Goal: Task Accomplishment & Management: Complete application form

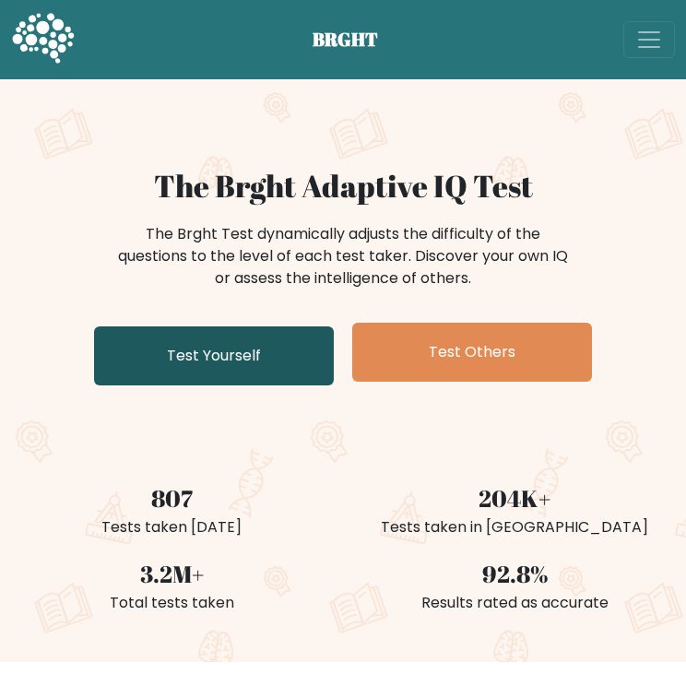
click at [157, 342] on link "Test Yourself" at bounding box center [214, 355] width 240 height 59
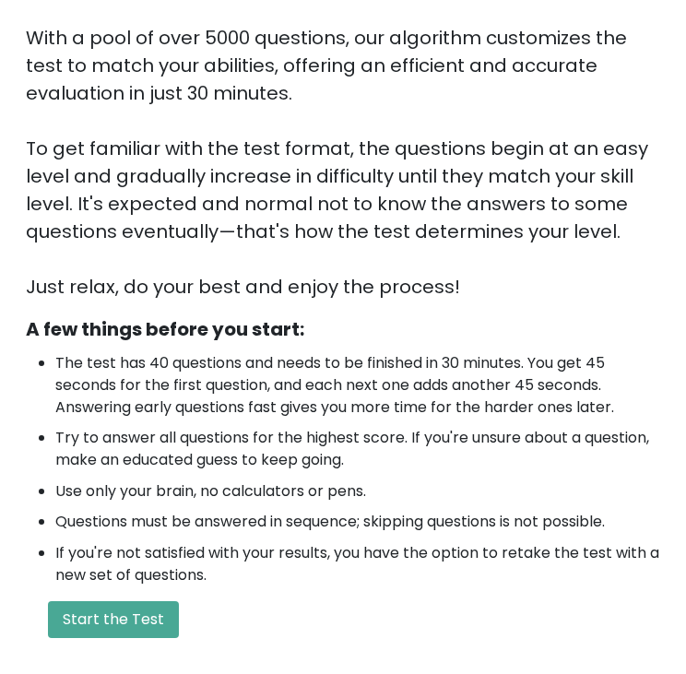
scroll to position [277, 0]
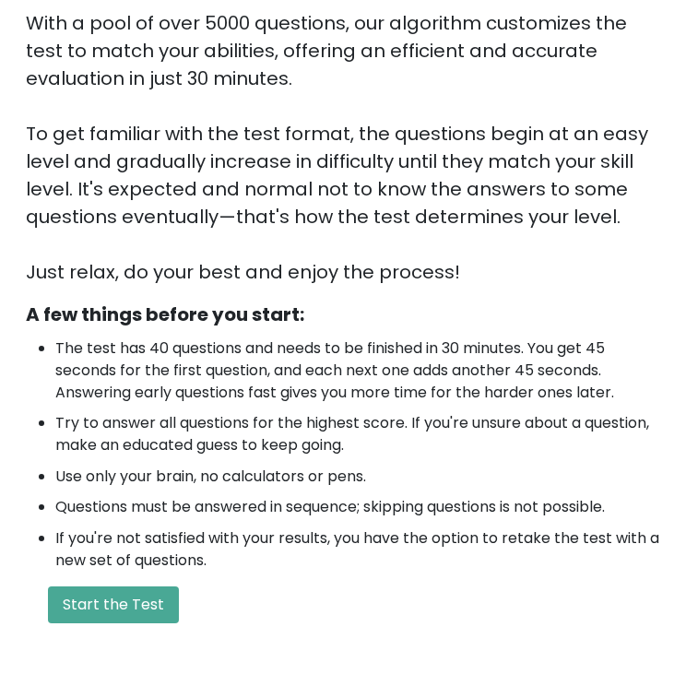
click at [376, 295] on div "Welcome to the Brght Adaptive IQ Test This is your personal adaptive IQ Test, d…" at bounding box center [343, 264] width 656 height 747
drag, startPoint x: 367, startPoint y: 480, endPoint x: 408, endPoint y: 386, distance: 102.8
click at [369, 479] on li "Use only your brain, no calculators or pens." at bounding box center [357, 477] width 605 height 22
click at [136, 602] on button "Start the Test" at bounding box center [113, 604] width 131 height 37
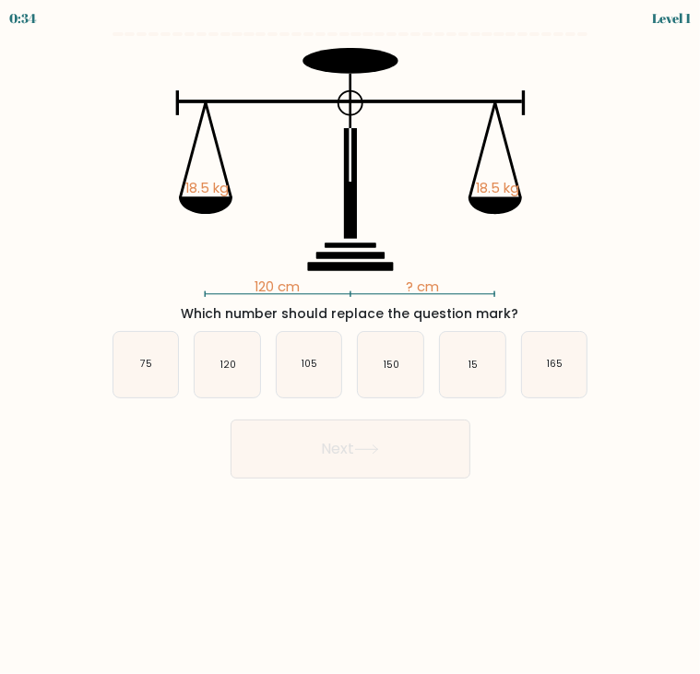
drag, startPoint x: 237, startPoint y: 379, endPoint x: 274, endPoint y: 405, distance: 45.0
click at [239, 379] on icon "120" at bounding box center [227, 364] width 65 height 65
click at [350, 347] on input "b. 120" at bounding box center [350, 341] width 1 height 9
radio input "true"
click at [305, 439] on button "Next" at bounding box center [350, 449] width 240 height 59
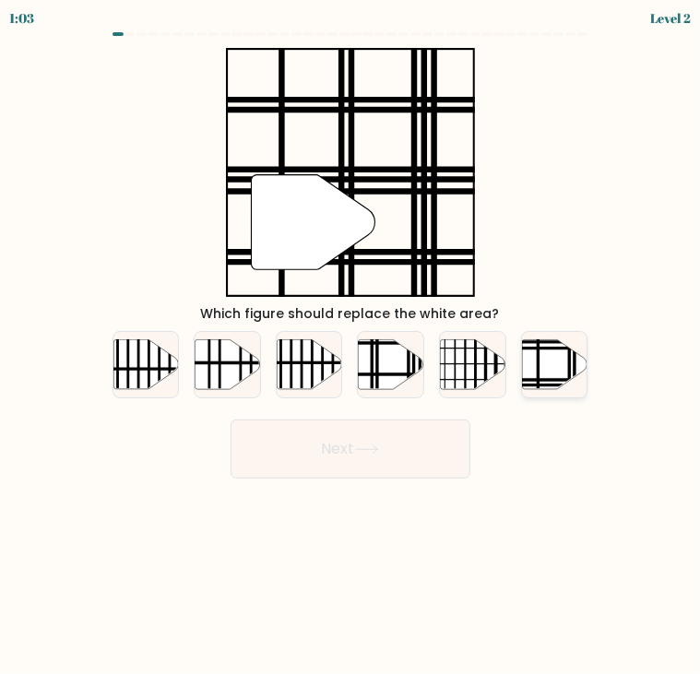
click at [542, 358] on icon at bounding box center [554, 364] width 65 height 50
click at [351, 347] on input "f." at bounding box center [350, 341] width 1 height 9
radio input "true"
click at [346, 430] on button "Next" at bounding box center [350, 449] width 240 height 59
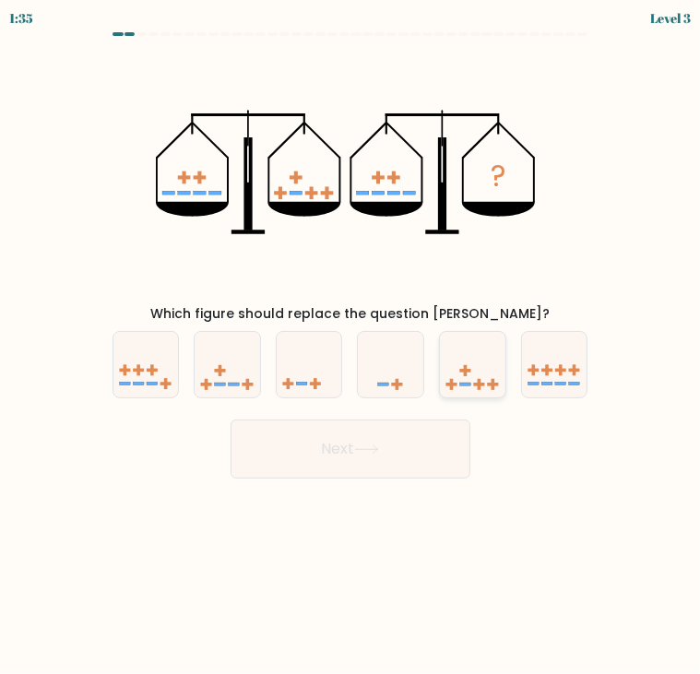
click at [475, 378] on icon at bounding box center [472, 364] width 65 height 54
click at [351, 347] on input "e." at bounding box center [350, 341] width 1 height 9
radio input "true"
click at [412, 447] on button "Next" at bounding box center [350, 449] width 240 height 59
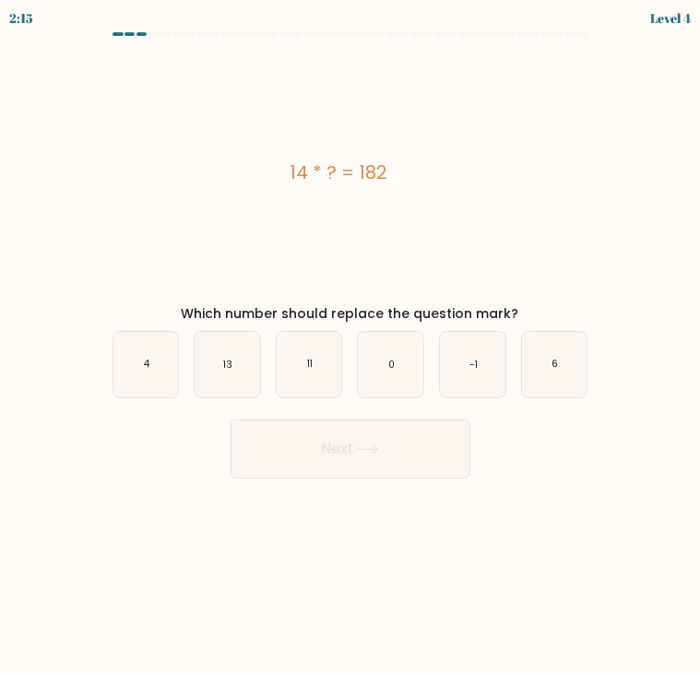
drag, startPoint x: 343, startPoint y: 174, endPoint x: 516, endPoint y: 303, distance: 216.1
click at [516, 303] on div "14 * ? = 182 Which number should replace the question mark?" at bounding box center [350, 186] width 498 height 276
copy div "14 * ? = 182 Which number should replace the question mark?"
drag, startPoint x: 383, startPoint y: 526, endPoint x: 382, endPoint y: 498, distance: 28.6
click at [382, 526] on body "2:06 Level 4 a." at bounding box center [350, 337] width 700 height 674
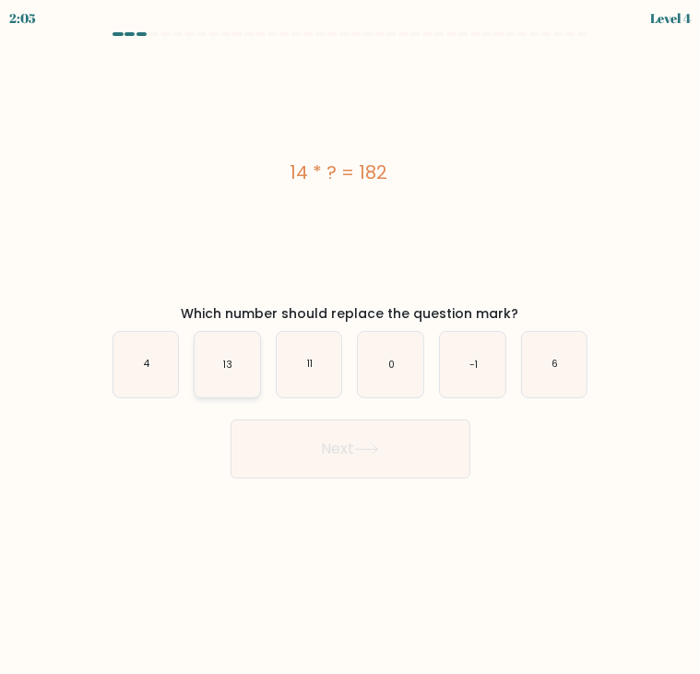
click at [224, 383] on icon "13" at bounding box center [227, 364] width 65 height 65
click at [350, 347] on input "b. 13" at bounding box center [350, 341] width 1 height 9
radio input "true"
click at [309, 445] on button "Next" at bounding box center [350, 449] width 240 height 59
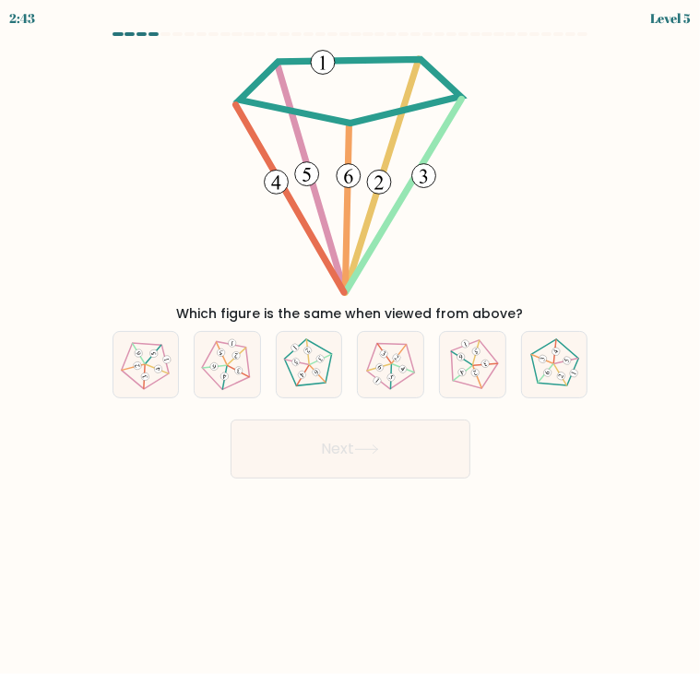
click at [299, 541] on body "2:43 Level 5" at bounding box center [350, 337] width 700 height 674
drag, startPoint x: 303, startPoint y: 368, endPoint x: 332, endPoint y: 401, distance: 43.8
click at [305, 368] on icon at bounding box center [309, 364] width 53 height 53
click at [350, 347] on input "c." at bounding box center [350, 341] width 1 height 9
radio input "true"
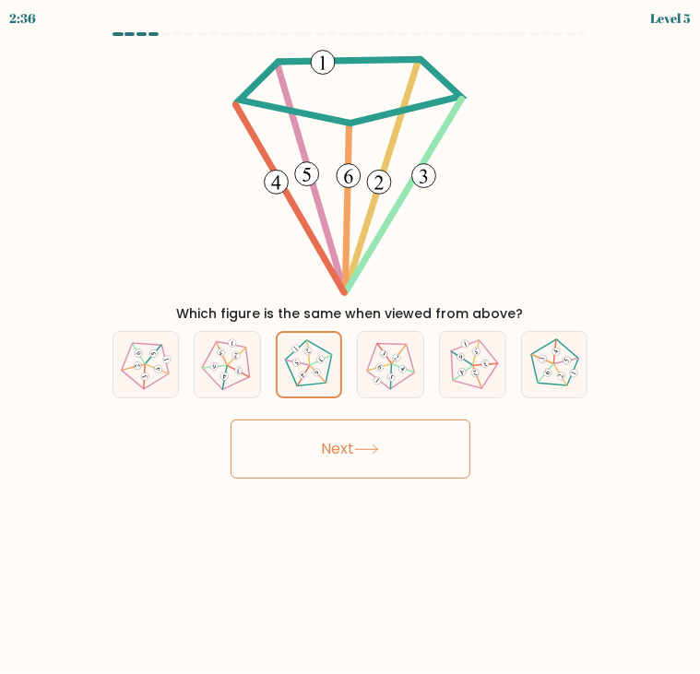
click at [368, 455] on button "Next" at bounding box center [350, 449] width 240 height 59
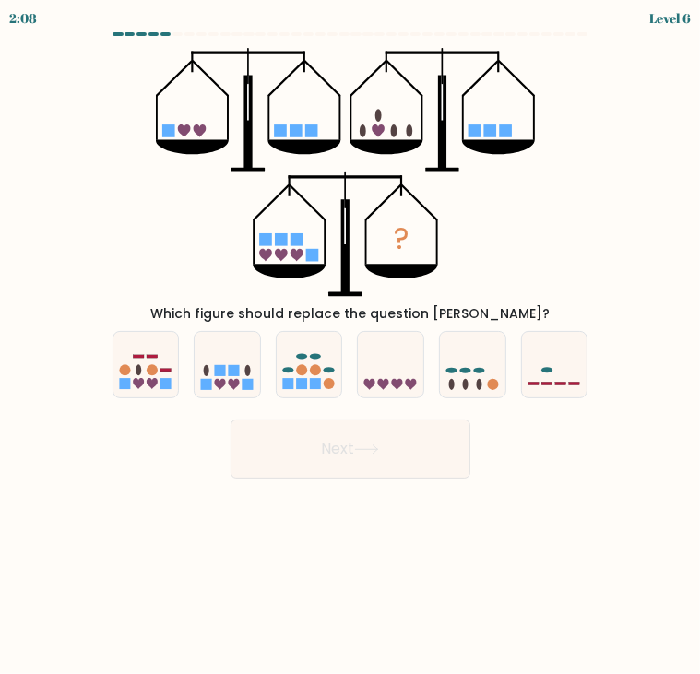
click at [384, 502] on body "2:08 Level 6" at bounding box center [350, 337] width 700 height 674
click at [382, 360] on icon at bounding box center [390, 364] width 65 height 54
click at [351, 347] on input "d." at bounding box center [350, 341] width 1 height 9
radio input "true"
drag, startPoint x: 210, startPoint y: 371, endPoint x: 235, endPoint y: 391, distance: 32.1
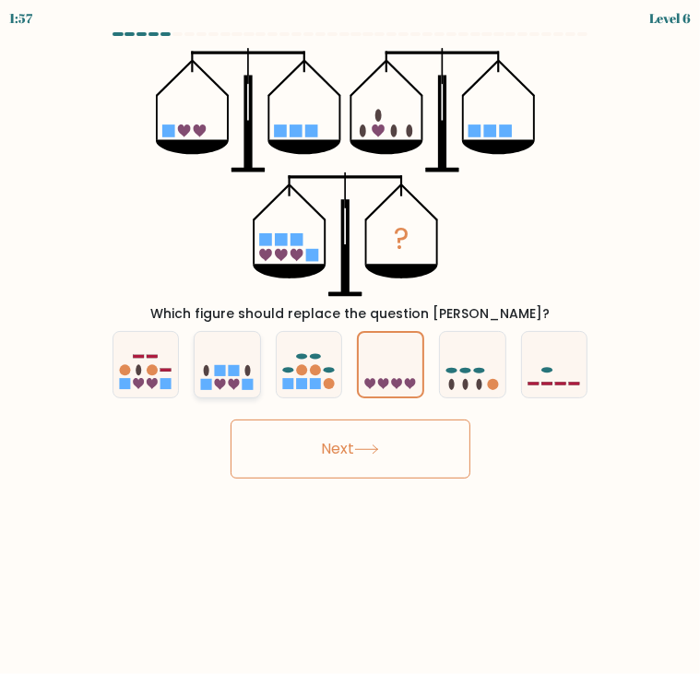
click at [216, 372] on icon at bounding box center [227, 364] width 65 height 54
click at [350, 347] on input "b." at bounding box center [350, 341] width 1 height 9
radio input "true"
click at [305, 456] on button "Next" at bounding box center [350, 449] width 240 height 59
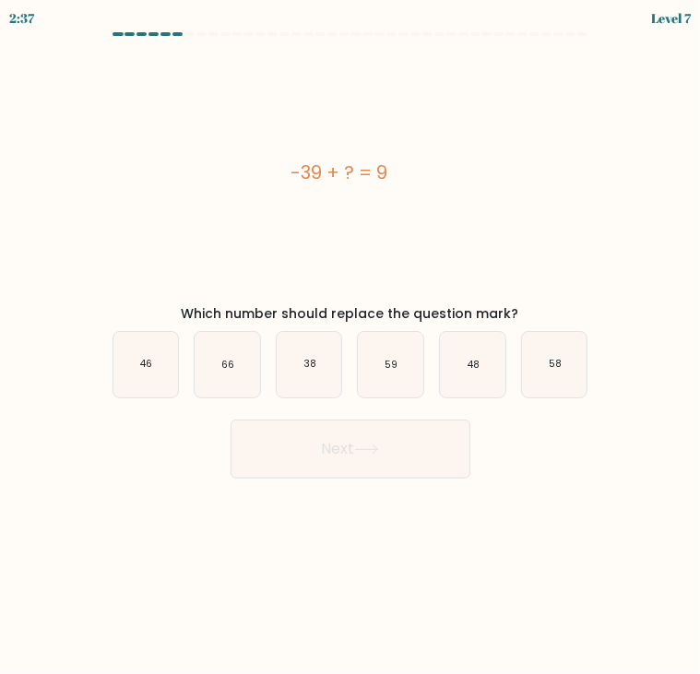
drag, startPoint x: 286, startPoint y: 171, endPoint x: 513, endPoint y: 311, distance: 266.6
click at [513, 311] on div "-39 + ? = 9 Which number should replace the question mark?" at bounding box center [350, 186] width 498 height 276
copy div "-39 + ? = 9 Which number should replace the question mark?"
click at [476, 525] on body "2:32 Level 7 a." at bounding box center [350, 337] width 700 height 674
drag, startPoint x: 483, startPoint y: 365, endPoint x: 439, endPoint y: 445, distance: 91.6
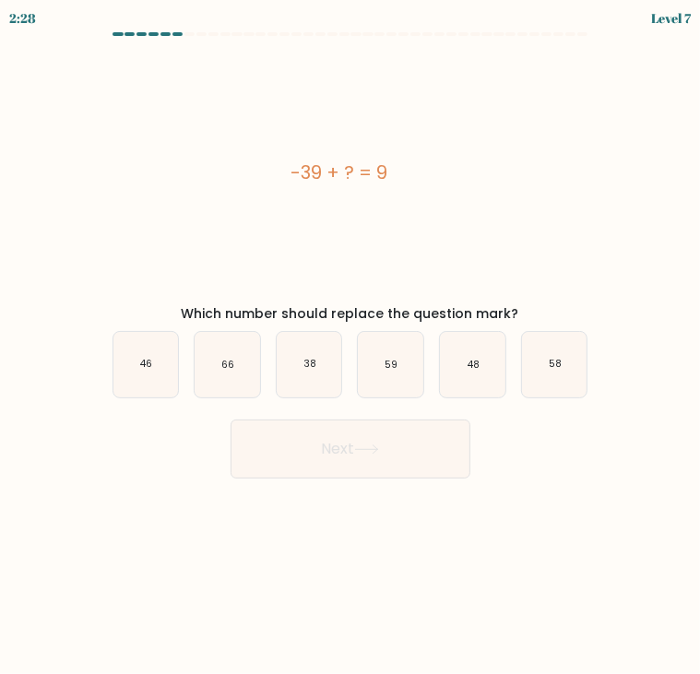
click at [481, 371] on icon "48" at bounding box center [472, 364] width 65 height 65
click at [351, 347] on input "e. 48" at bounding box center [350, 341] width 1 height 9
radio input "true"
click at [433, 462] on button "Next" at bounding box center [350, 449] width 240 height 59
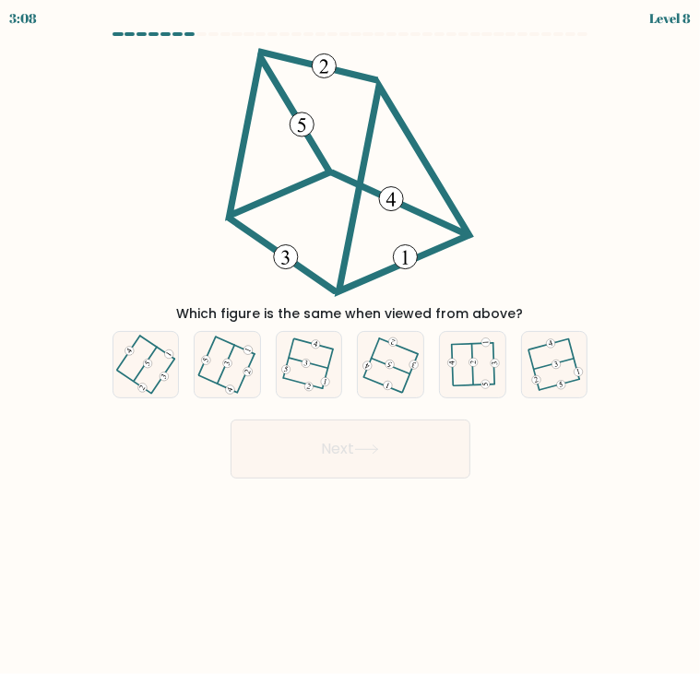
click at [577, 519] on body "3:08 Level 8" at bounding box center [350, 337] width 700 height 674
click at [106, 153] on div "Which figure is the same when viewed from above?" at bounding box center [350, 186] width 498 height 276
click at [501, 502] on body "2:38 Level 8" at bounding box center [350, 337] width 700 height 674
drag, startPoint x: 565, startPoint y: 367, endPoint x: 493, endPoint y: 375, distance: 72.4
click at [566, 367] on icon at bounding box center [554, 364] width 52 height 53
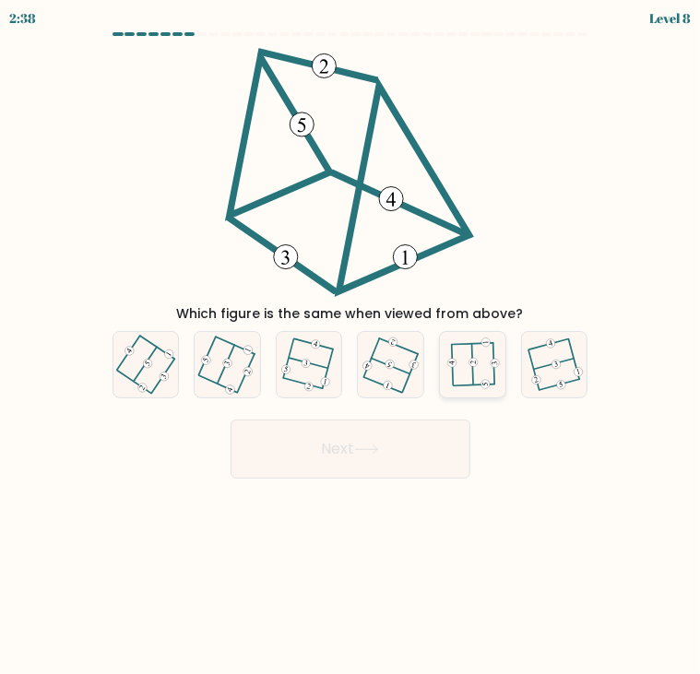
click at [351, 347] on input "f." at bounding box center [350, 341] width 1 height 9
radio input "true"
click at [432, 375] on div "e." at bounding box center [472, 364] width 82 height 67
drag, startPoint x: 243, startPoint y: 377, endPoint x: 265, endPoint y: 400, distance: 31.3
click at [243, 377] on 407 at bounding box center [245, 373] width 17 height 38
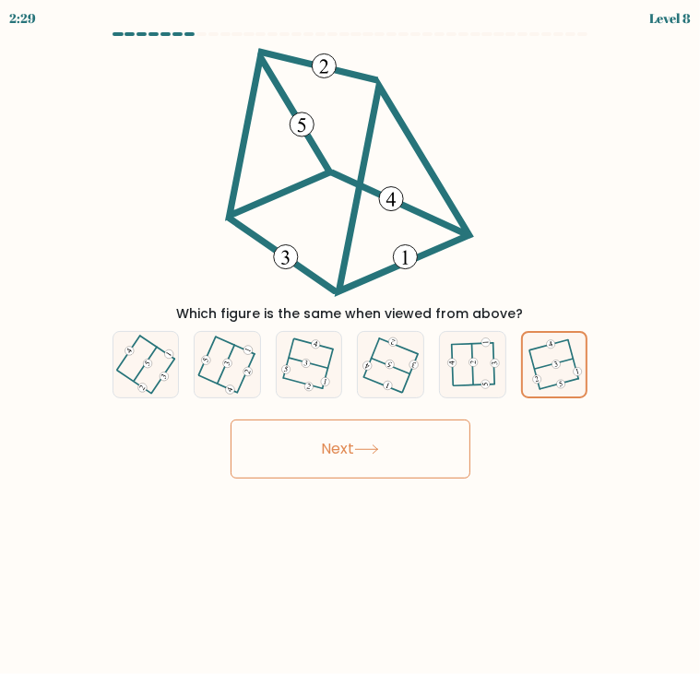
click at [350, 347] on input "b." at bounding box center [350, 341] width 1 height 9
radio input "true"
click at [306, 428] on button "Next" at bounding box center [350, 449] width 240 height 59
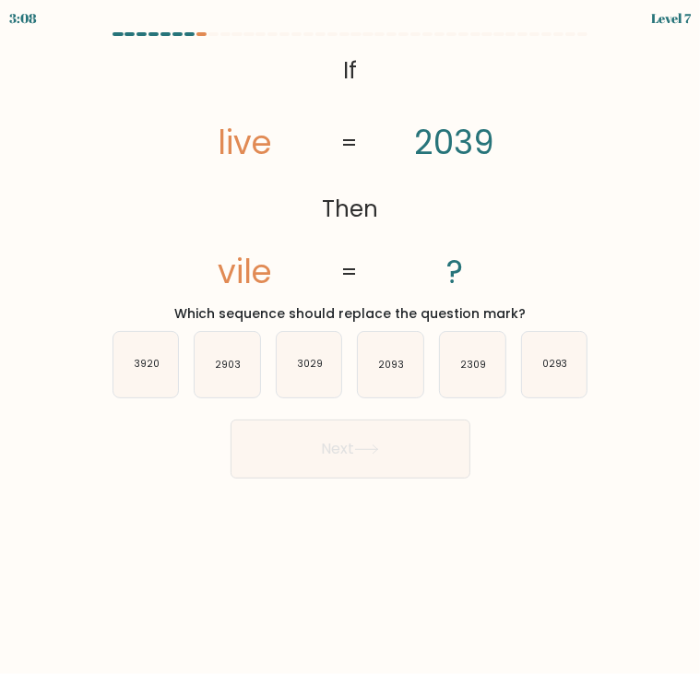
drag, startPoint x: 305, startPoint y: 60, endPoint x: 521, endPoint y: 313, distance: 332.2
click at [521, 313] on div "@import url('https://fonts.googleapis.com/css?family=Abril+Fatface:400,100,100i…" at bounding box center [350, 186] width 498 height 276
copy div "If Then live vile 2039 ? = = Which sequence should replace the question mark?"
click at [295, 385] on icon "3029" at bounding box center [309, 364] width 65 height 65
click at [350, 347] on input "c. 3029" at bounding box center [350, 341] width 1 height 9
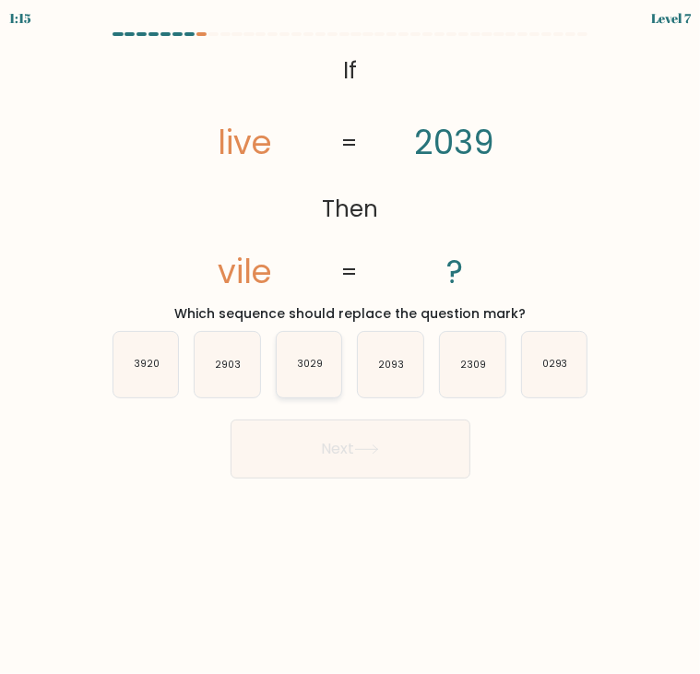
radio input "true"
click at [317, 426] on button "Next" at bounding box center [350, 449] width 240 height 59
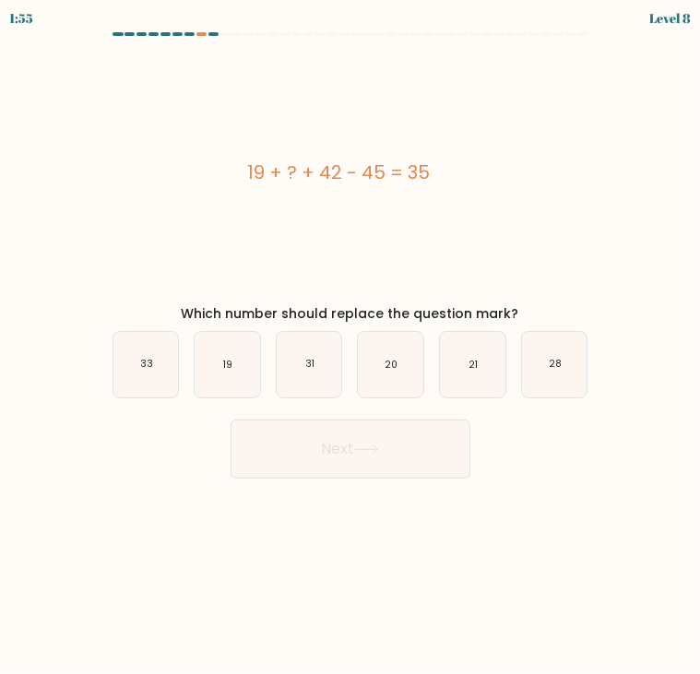
drag, startPoint x: 234, startPoint y: 174, endPoint x: 527, endPoint y: 312, distance: 323.8
click at [527, 312] on div "19 + ? + 42 - 45 = 35 Which number should replace the question mark?" at bounding box center [350, 186] width 498 height 276
copy div "19 + ? + 42 - 45 = 35 Which number should replace the question mark?"
drag, startPoint x: 234, startPoint y: 361, endPoint x: 273, endPoint y: 408, distance: 61.6
click at [234, 361] on icon "19" at bounding box center [227, 364] width 65 height 65
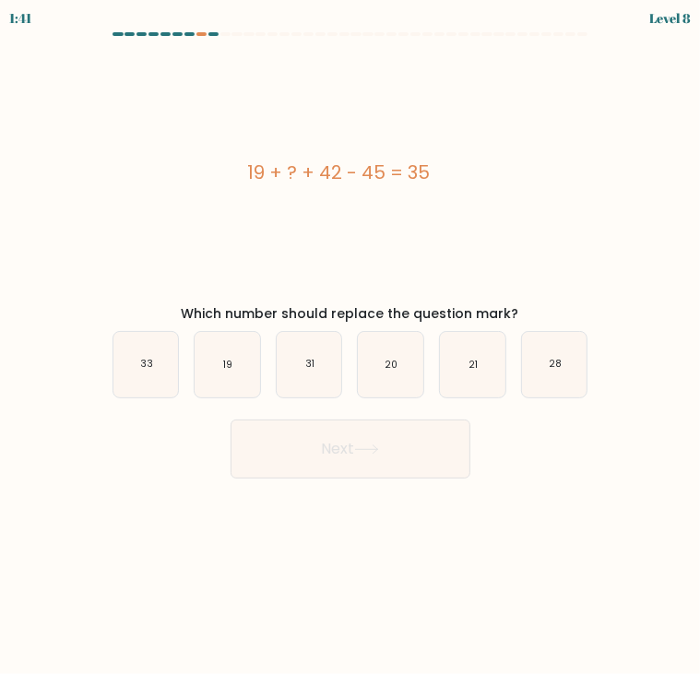
click at [350, 347] on input "b. 19" at bounding box center [350, 341] width 1 height 9
radio input "true"
click at [296, 442] on button "Next" at bounding box center [350, 449] width 240 height 59
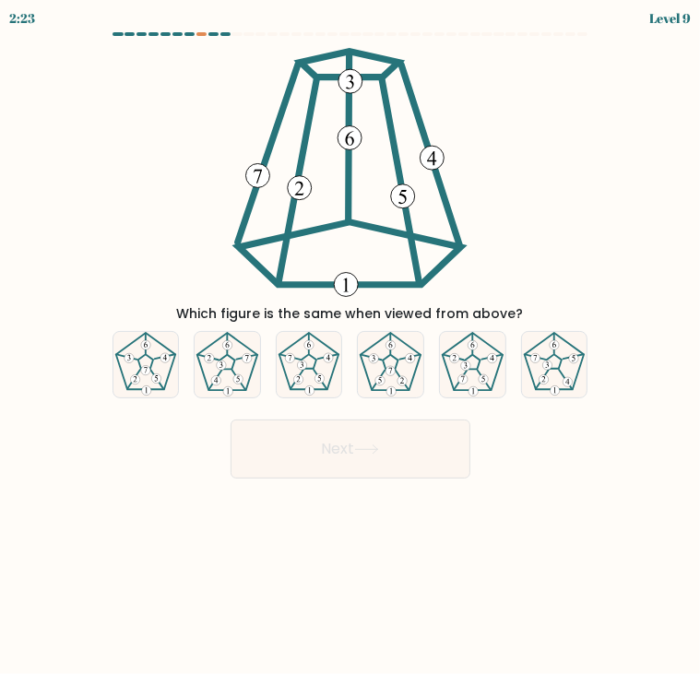
click at [136, 53] on div "Which figure is the same when viewed from above?" at bounding box center [350, 186] width 498 height 276
click at [238, 368] on icon at bounding box center [227, 364] width 65 height 65
click at [350, 347] on input "b." at bounding box center [350, 341] width 1 height 9
radio input "true"
click at [326, 434] on button "Next" at bounding box center [350, 449] width 240 height 59
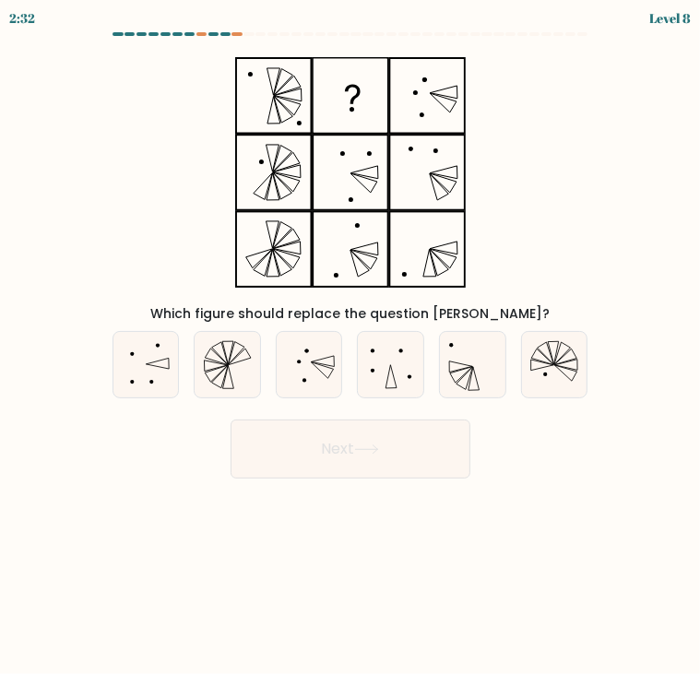
click at [122, 57] on div "Which figure should replace the question mark?" at bounding box center [350, 186] width 498 height 276
drag, startPoint x: 147, startPoint y: 363, endPoint x: 218, endPoint y: 406, distance: 82.7
click at [148, 364] on icon at bounding box center [145, 364] width 65 height 65
click at [350, 347] on input "a." at bounding box center [350, 341] width 1 height 9
radio input "true"
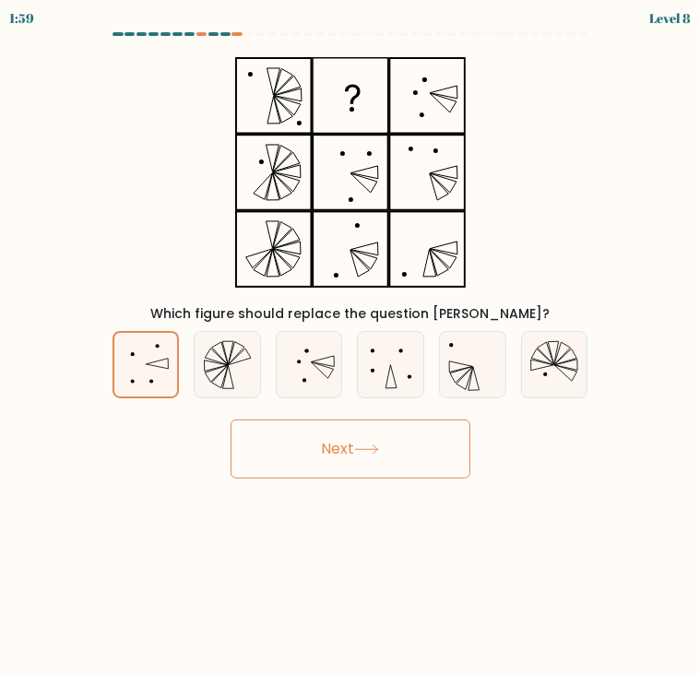
click at [343, 450] on button "Next" at bounding box center [350, 449] width 240 height 59
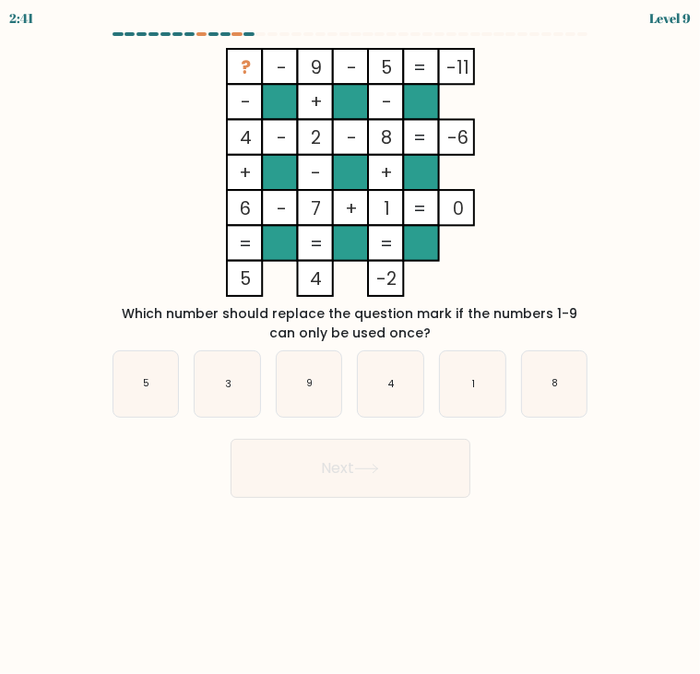
click at [100, 47] on form at bounding box center [350, 265] width 700 height 466
click at [383, 369] on icon "4" at bounding box center [390, 383] width 65 height 65
click at [351, 347] on input "d. 4" at bounding box center [350, 341] width 1 height 9
radio input "true"
click at [232, 391] on icon "3" at bounding box center [227, 383] width 65 height 65
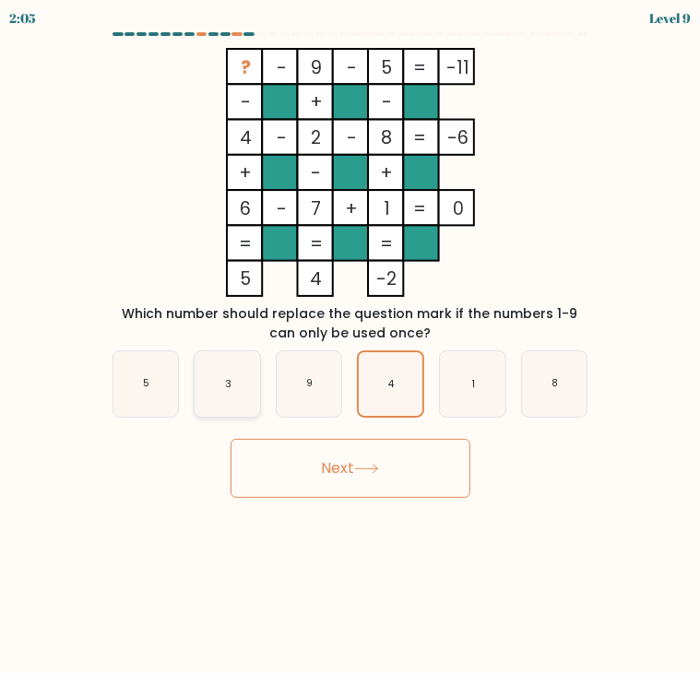
click at [350, 347] on input "b. 3" at bounding box center [350, 341] width 1 height 9
radio input "true"
click at [357, 466] on button "Next" at bounding box center [350, 468] width 240 height 59
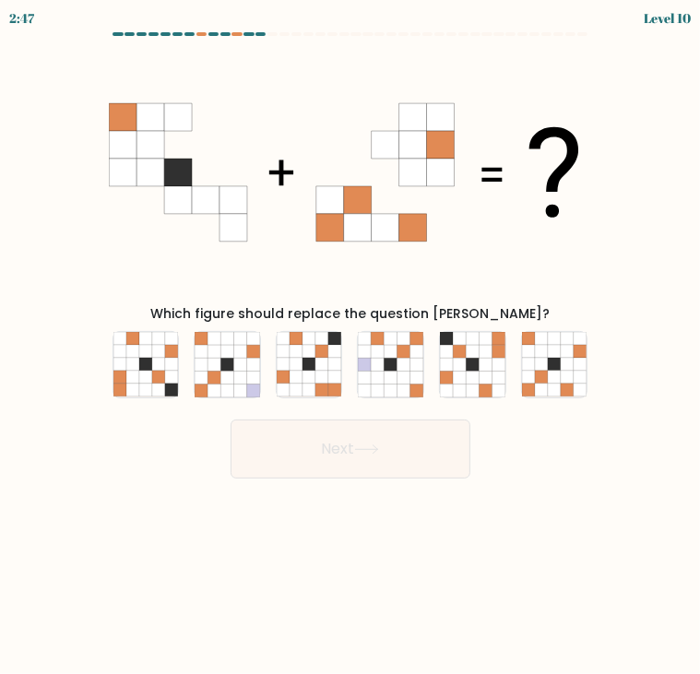
click at [44, 105] on form at bounding box center [350, 255] width 700 height 446
click at [375, 358] on icon at bounding box center [378, 364] width 13 height 13
click at [351, 347] on input "d." at bounding box center [350, 341] width 1 height 9
radio input "true"
click at [396, 445] on button "Next" at bounding box center [350, 449] width 240 height 59
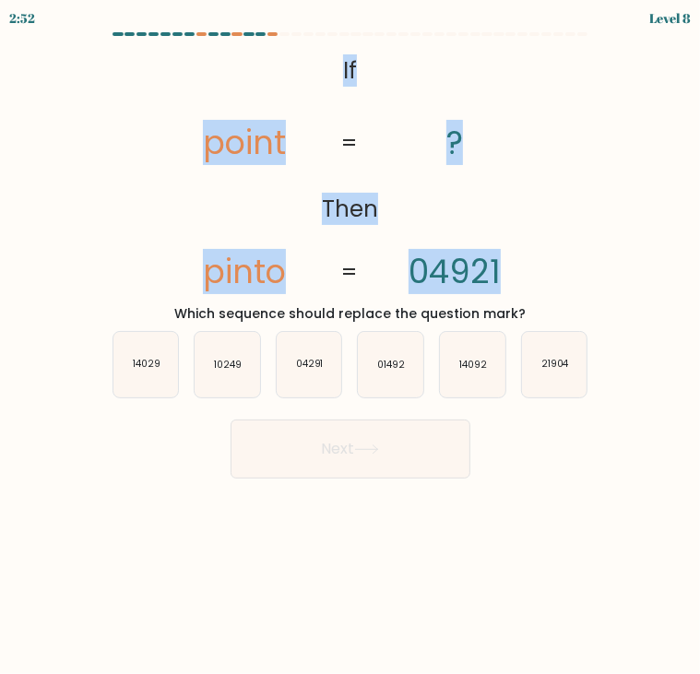
drag, startPoint x: 341, startPoint y: 69, endPoint x: 494, endPoint y: 212, distance: 209.4
click at [494, 212] on icon "@import url('https://fonts.googleapis.com/css?family=Abril+Fatface:400,100,100i…" at bounding box center [350, 172] width 404 height 249
copy icon "If Then point pinto ? 04921"
drag, startPoint x: 527, startPoint y: 313, endPoint x: 181, endPoint y: 318, distance: 346.7
click at [181, 318] on div "Which sequence should replace the question mark?" at bounding box center [350, 313] width 483 height 19
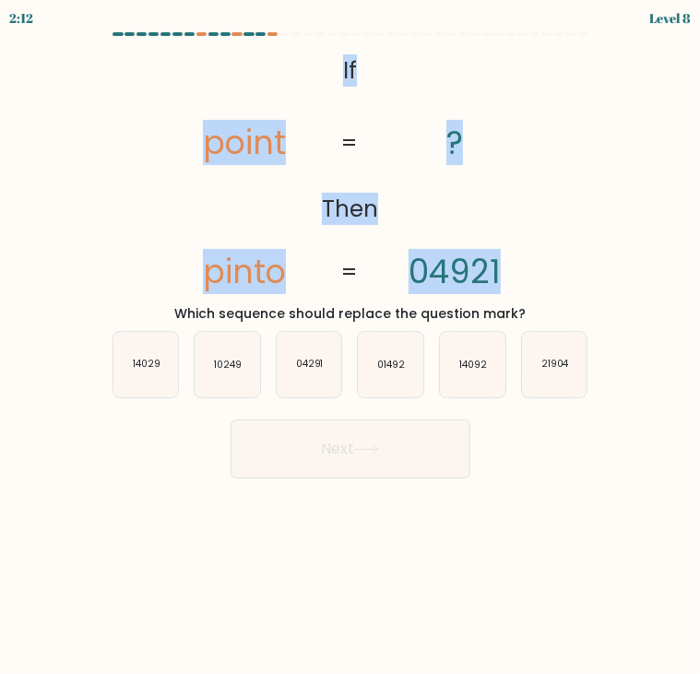
copy div "Which sequence should replace the question mark?"
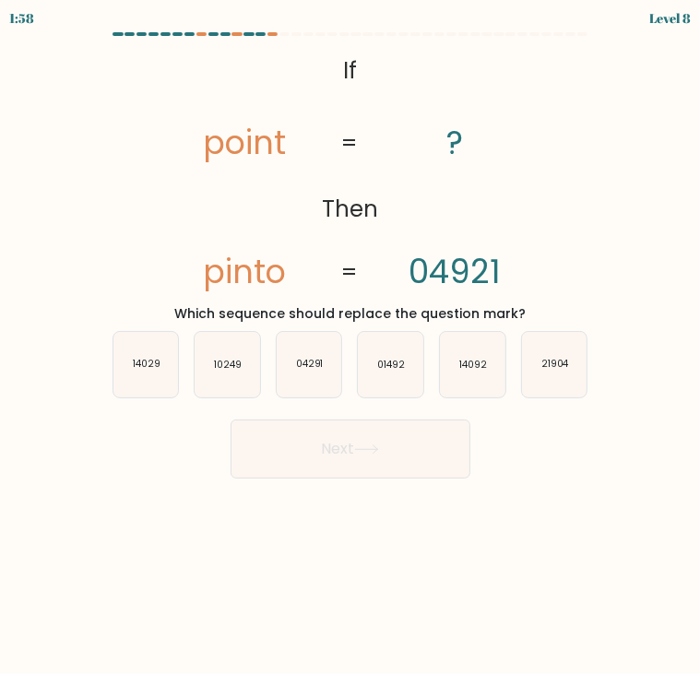
drag, startPoint x: 395, startPoint y: 376, endPoint x: 398, endPoint y: 399, distance: 23.3
click at [395, 376] on icon "01492" at bounding box center [390, 364] width 65 height 65
click at [351, 347] on input "d. 01492" at bounding box center [350, 341] width 1 height 9
radio input "true"
click at [402, 434] on button "Next" at bounding box center [350, 449] width 240 height 59
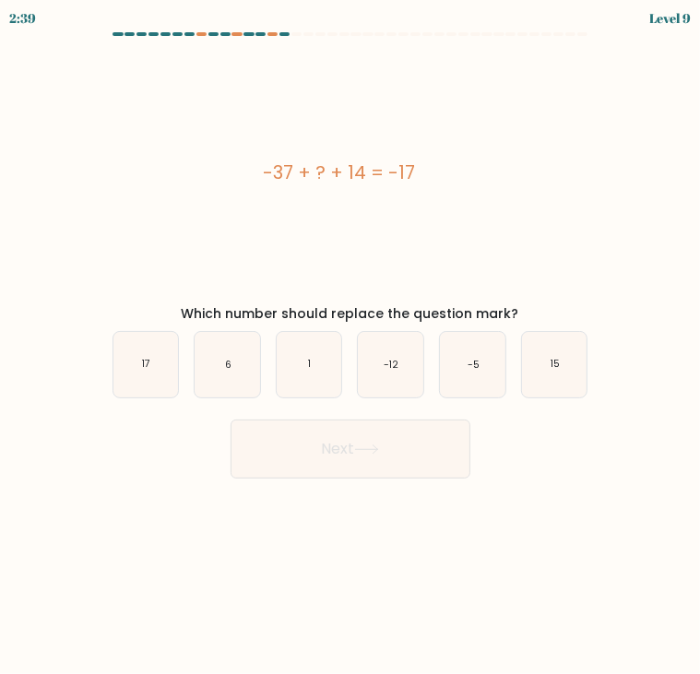
drag, startPoint x: 264, startPoint y: 171, endPoint x: 516, endPoint y: 314, distance: 290.7
click at [516, 314] on div "-37 + ? + 14 = -17 Which number should replace the question mark?" at bounding box center [350, 186] width 498 height 276
copy div "-37 + ? + 14 = -17 Which number should replace the question mark?"
click at [231, 367] on icon "6" at bounding box center [227, 364] width 65 height 65
click at [350, 347] on input "b. 6" at bounding box center [350, 341] width 1 height 9
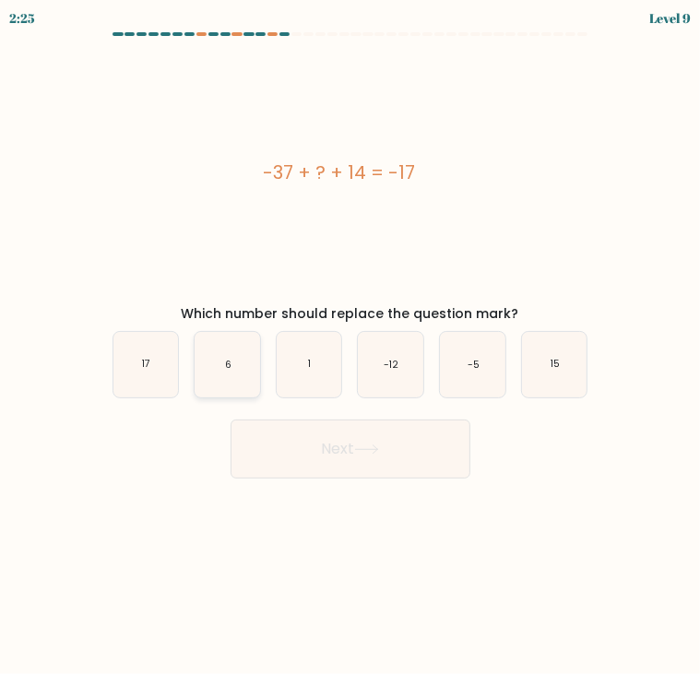
radio input "true"
drag, startPoint x: 328, startPoint y: 438, endPoint x: 698, endPoint y: 582, distance: 396.7
click at [333, 440] on button "Next" at bounding box center [350, 449] width 240 height 59
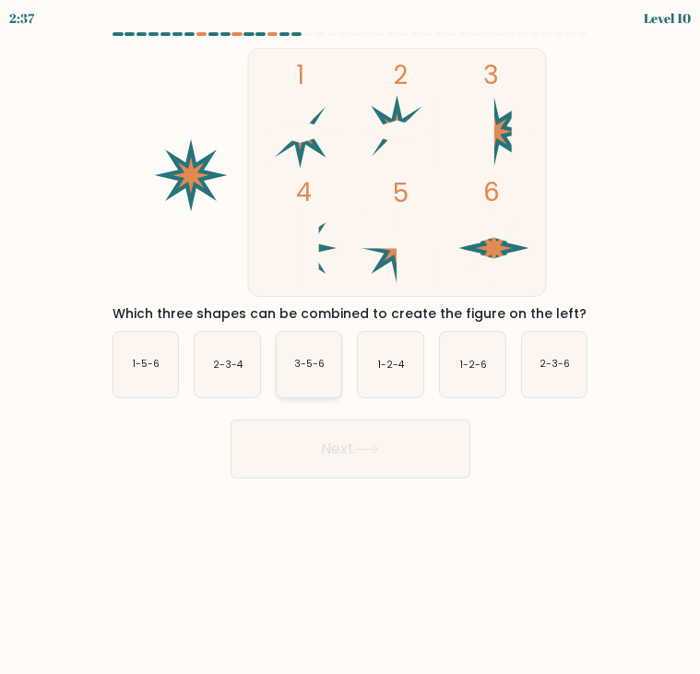
click at [325, 385] on icon "3-5-6" at bounding box center [309, 364] width 65 height 65
click at [350, 347] on input "c. 3-5-6" at bounding box center [350, 341] width 1 height 9
radio input "true"
click at [330, 453] on button "Next" at bounding box center [350, 449] width 240 height 59
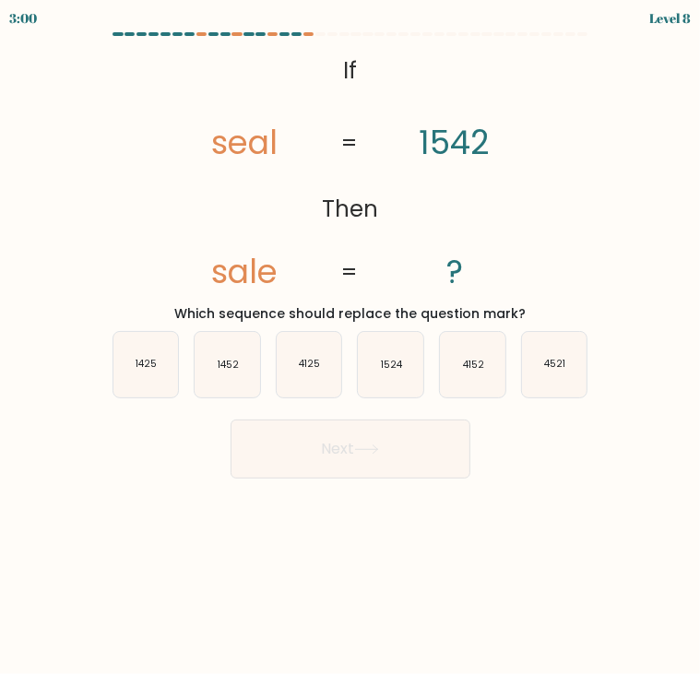
drag, startPoint x: 330, startPoint y: 66, endPoint x: 541, endPoint y: 307, distance: 320.1
click at [541, 307] on div "@import url('https://fonts.googleapis.com/css?family=Abril+Fatface:400,100,100i…" at bounding box center [350, 186] width 498 height 276
copy div "If Then seal sale 1542 ? = = Which sequence should replace the question mark?"
click at [494, 528] on body "2:25 Level 8 If" at bounding box center [350, 337] width 700 height 674
click at [152, 377] on icon "1425" at bounding box center [145, 364] width 65 height 65
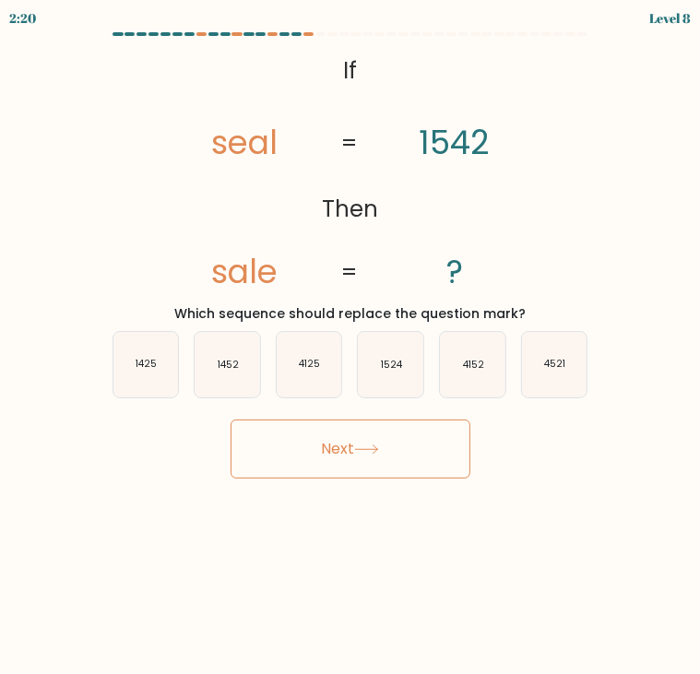
drag, startPoint x: 152, startPoint y: 377, endPoint x: 170, endPoint y: 427, distance: 52.8
click at [171, 441] on div "Next" at bounding box center [350, 442] width 498 height 73
click at [140, 364] on text "1425" at bounding box center [146, 365] width 21 height 14
click at [350, 347] on input "a. 1425" at bounding box center [350, 341] width 1 height 9
radio input "true"
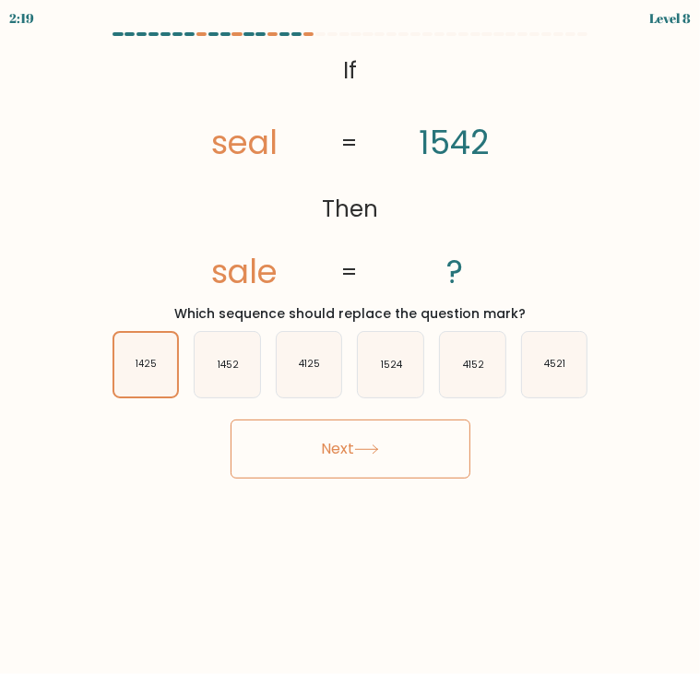
click at [292, 456] on button "Next" at bounding box center [350, 449] width 240 height 59
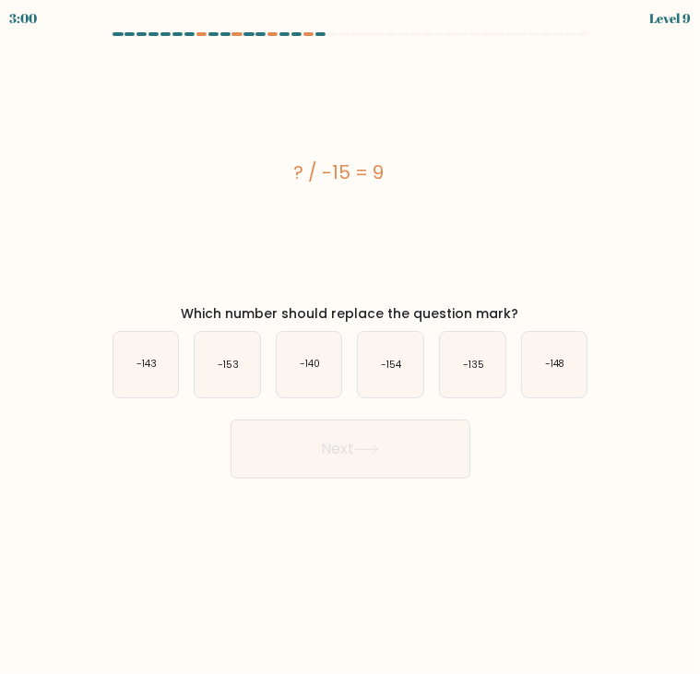
drag, startPoint x: 271, startPoint y: 167, endPoint x: 543, endPoint y: 313, distance: 308.5
click at [543, 313] on div "? / -15 = 9 Which number should replace the question mark?" at bounding box center [350, 186] width 498 height 276
copy div "? / -15 = 9 Which number should replace the question mark?"
drag, startPoint x: 495, startPoint y: 368, endPoint x: 465, endPoint y: 388, distance: 36.6
click at [495, 368] on icon "-135" at bounding box center [472, 364] width 65 height 65
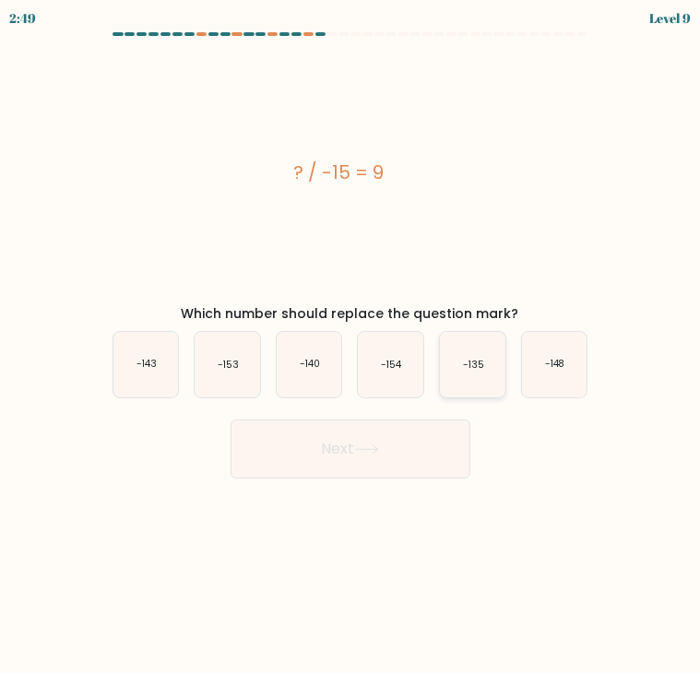
click at [351, 347] on input "e. -135" at bounding box center [350, 341] width 1 height 9
radio input "true"
click at [392, 454] on button "Next" at bounding box center [350, 449] width 240 height 59
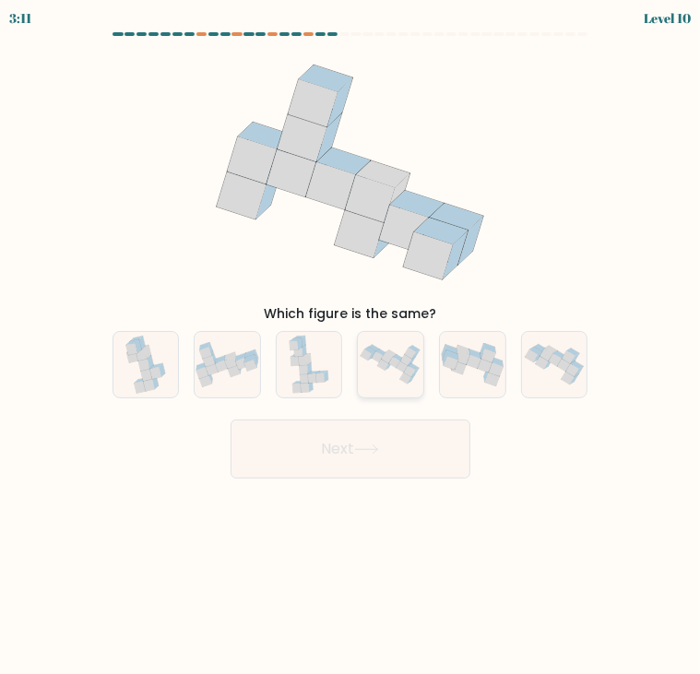
click at [400, 361] on icon at bounding box center [394, 362] width 11 height 11
click at [351, 347] on input "d." at bounding box center [350, 341] width 1 height 9
radio input "true"
click at [385, 455] on button "Next" at bounding box center [350, 449] width 240 height 59
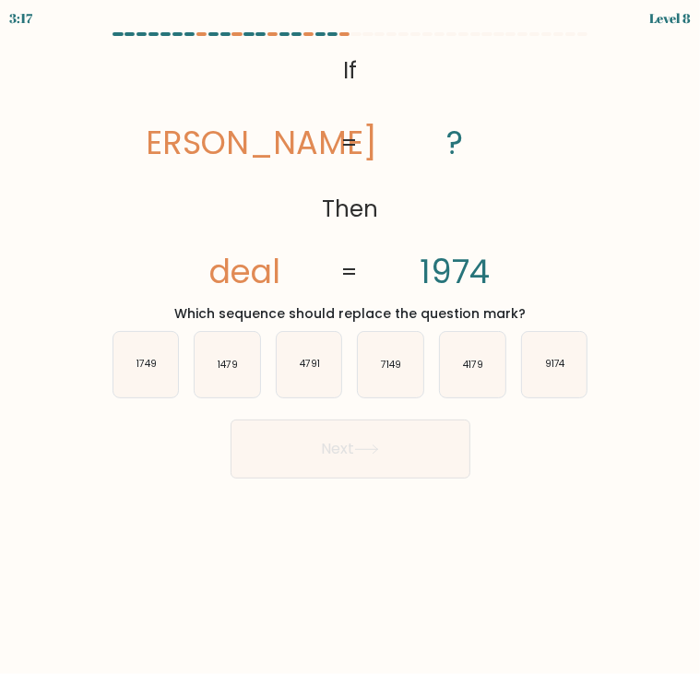
drag, startPoint x: 520, startPoint y: 308, endPoint x: 175, endPoint y: 314, distance: 344.9
click at [175, 314] on div "Which sequence should replace the question mark?" at bounding box center [350, 313] width 483 height 19
copy div "Which sequence should replace the question mark?"
click at [321, 563] on body "3:09 Level 8 If" at bounding box center [350, 337] width 700 height 674
click at [148, 384] on icon "1749" at bounding box center [145, 364] width 65 height 65
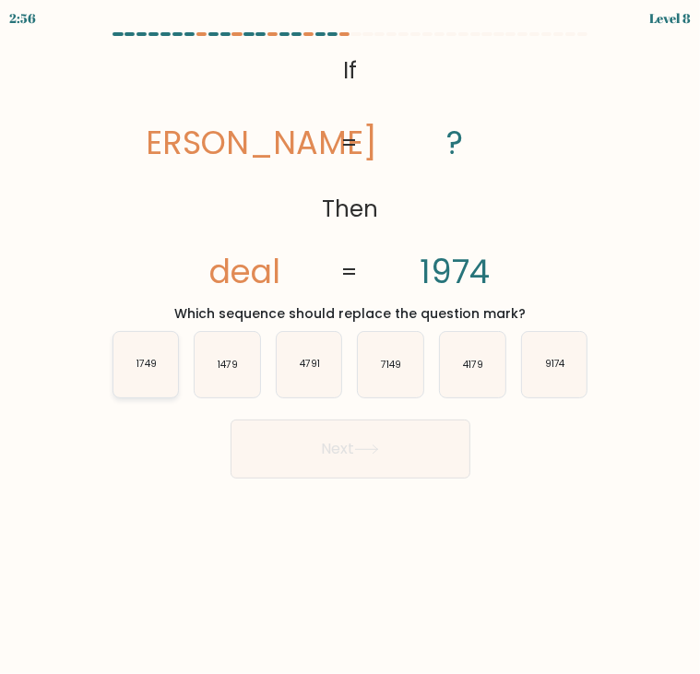
click at [350, 347] on input "a. 1749" at bounding box center [350, 341] width 1 height 9
radio input "true"
click at [362, 438] on button "Next" at bounding box center [350, 449] width 240 height 59
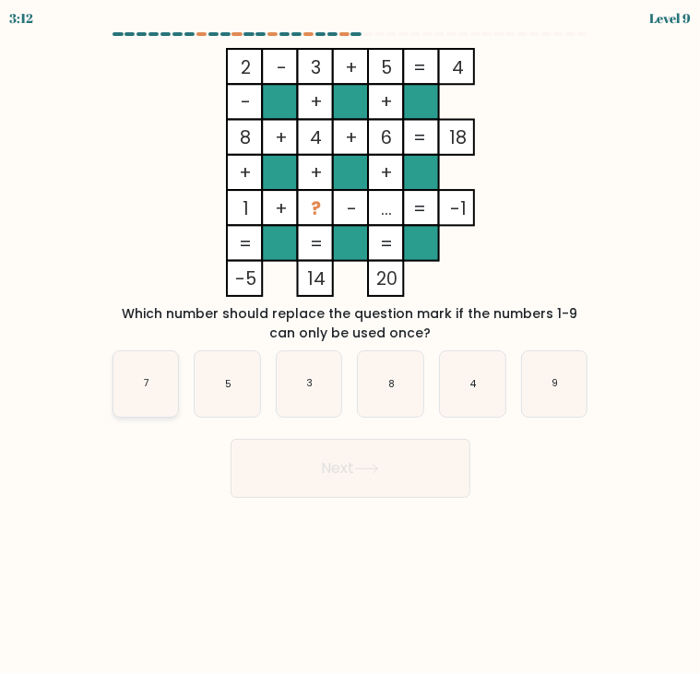
click at [150, 390] on icon "7" at bounding box center [145, 383] width 65 height 65
click at [350, 347] on input "a. 7" at bounding box center [350, 341] width 1 height 9
radio input "true"
click at [324, 451] on button "Next" at bounding box center [350, 468] width 240 height 59
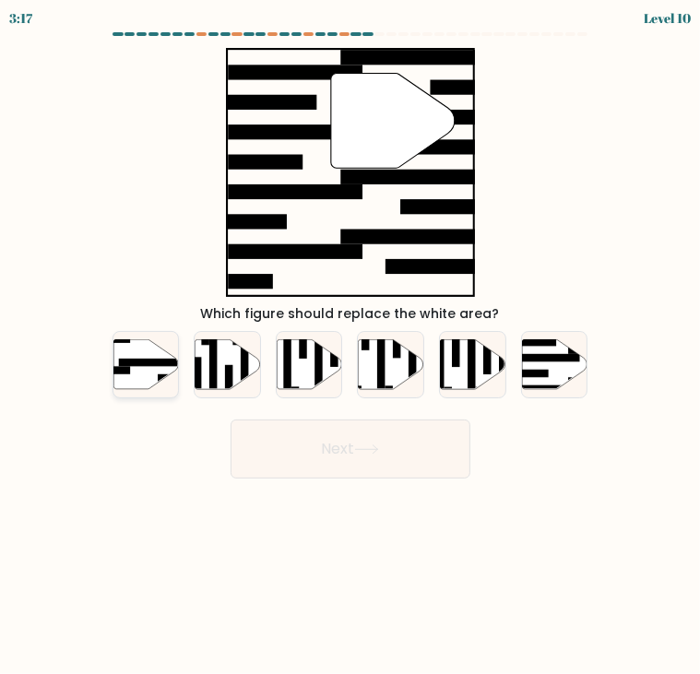
click at [139, 367] on icon at bounding box center [145, 364] width 65 height 50
click at [350, 347] on input "a." at bounding box center [350, 341] width 1 height 9
radio input "true"
click at [312, 443] on button "Next" at bounding box center [350, 449] width 240 height 59
click at [298, 455] on button "Next" at bounding box center [350, 449] width 240 height 59
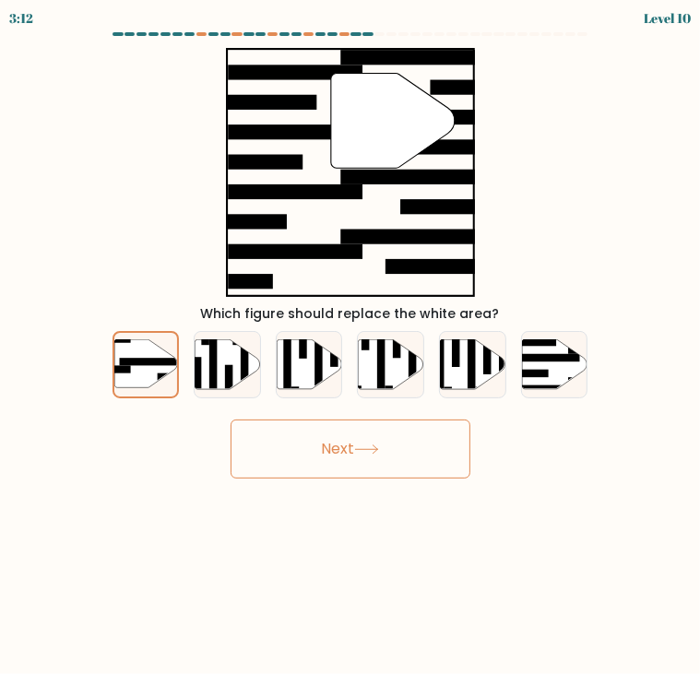
click at [196, 514] on body "3:12 Level 10" at bounding box center [350, 337] width 700 height 674
click at [317, 445] on button "Next" at bounding box center [350, 449] width 240 height 59
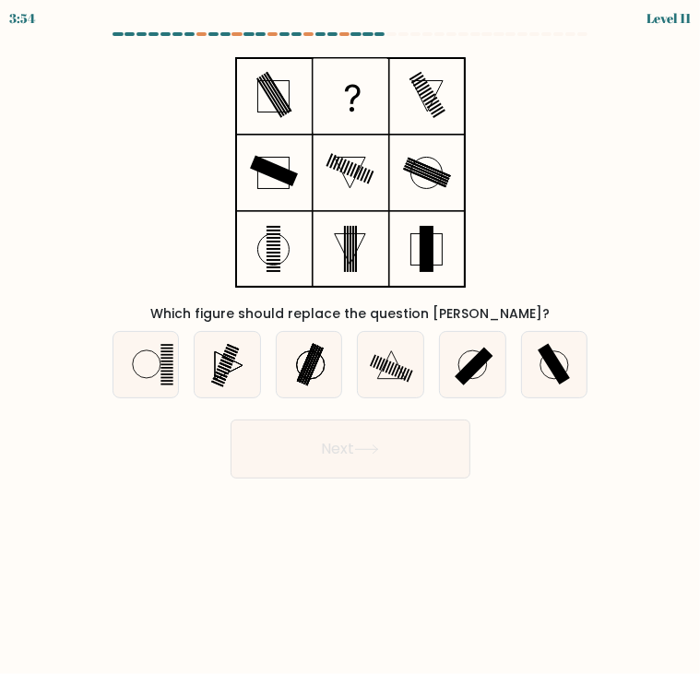
click at [74, 30] on div "3:54 Level 11" at bounding box center [350, 16] width 700 height 32
click at [372, 378] on icon at bounding box center [390, 364] width 65 height 65
click at [351, 347] on input "d." at bounding box center [350, 341] width 1 height 9
radio input "true"
click at [396, 438] on button "Next" at bounding box center [350, 449] width 240 height 59
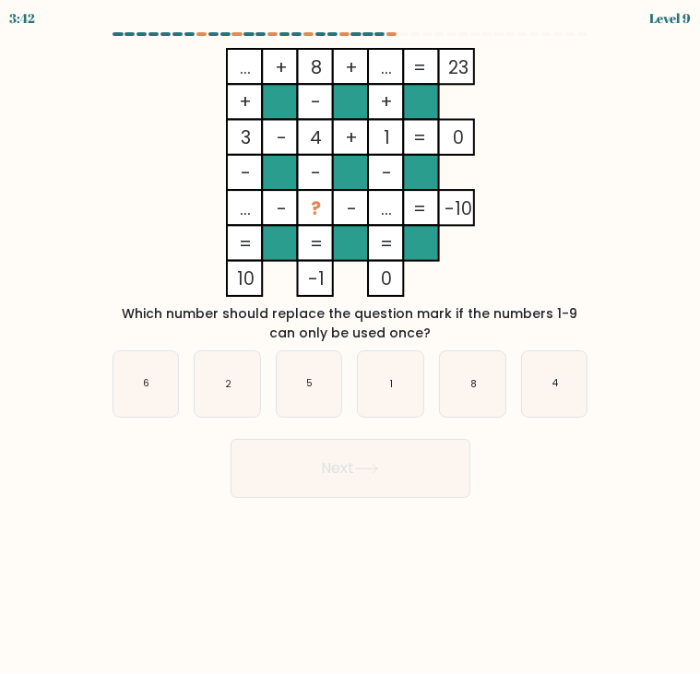
click at [413, 595] on body "3:42 Level 9" at bounding box center [350, 337] width 700 height 674
click at [327, 391] on icon "5" at bounding box center [309, 383] width 65 height 65
click at [350, 347] on input "c. 5" at bounding box center [350, 341] width 1 height 9
radio input "true"
click at [313, 460] on button "Next" at bounding box center [350, 468] width 240 height 59
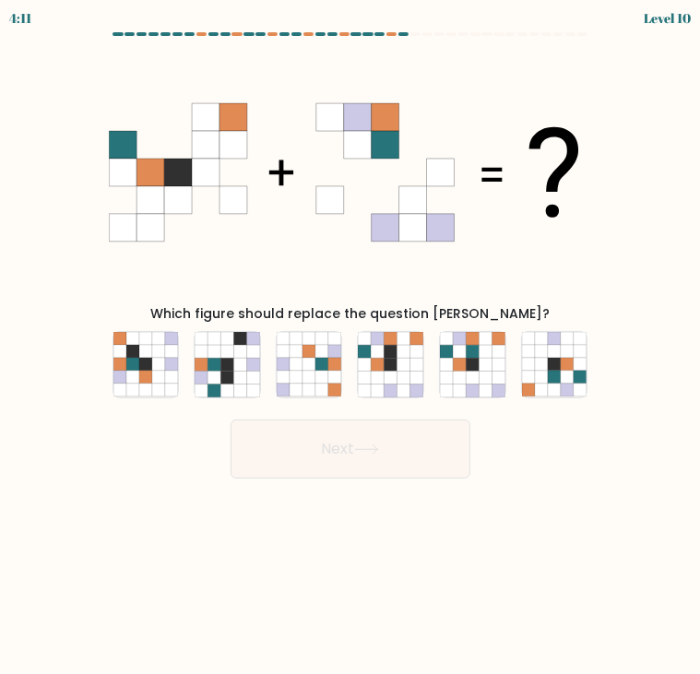
click at [126, 69] on icon at bounding box center [350, 172] width 483 height 249
click at [405, 375] on icon at bounding box center [403, 377] width 13 height 13
click at [351, 347] on input "d." at bounding box center [350, 341] width 1 height 9
radio input "true"
click at [395, 434] on button "Next" at bounding box center [350, 449] width 240 height 59
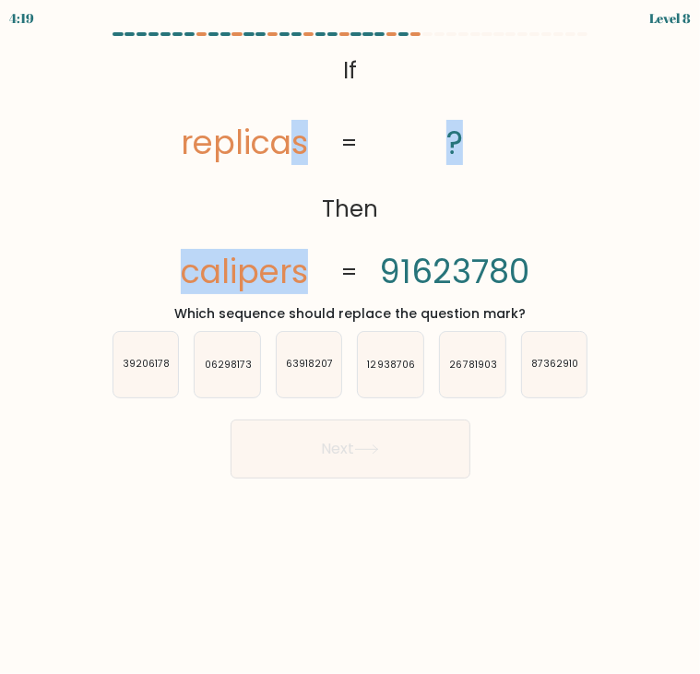
drag, startPoint x: 281, startPoint y: 62, endPoint x: 423, endPoint y: 113, distance: 151.1
click at [423, 113] on icon "@import url('https://fonts.googleapis.com/css?family=Abril+Fatface:400,100,100i…" at bounding box center [350, 172] width 404 height 249
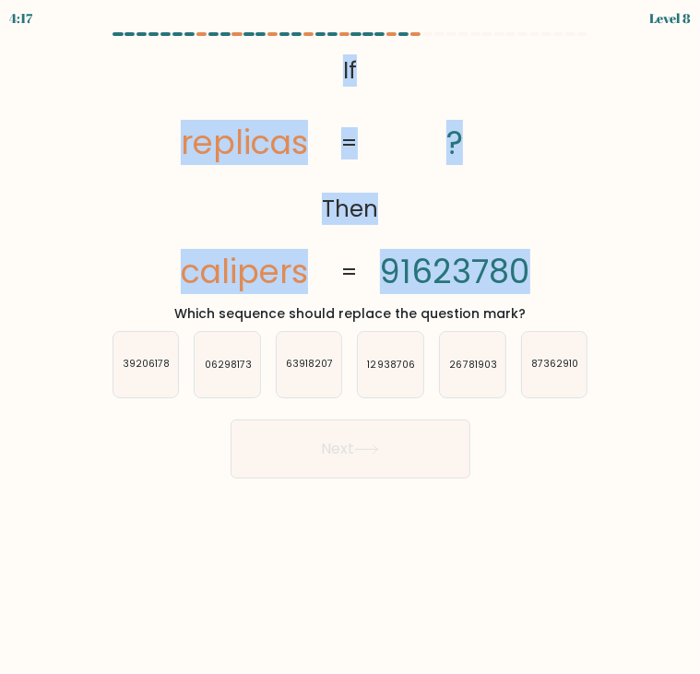
drag, startPoint x: 423, startPoint y: 113, endPoint x: 377, endPoint y: 154, distance: 61.4
click at [377, 154] on icon "@import url('https://fonts.googleapis.com/css?family=Abril+Fatface:400,100,100i…" at bounding box center [350, 172] width 404 height 249
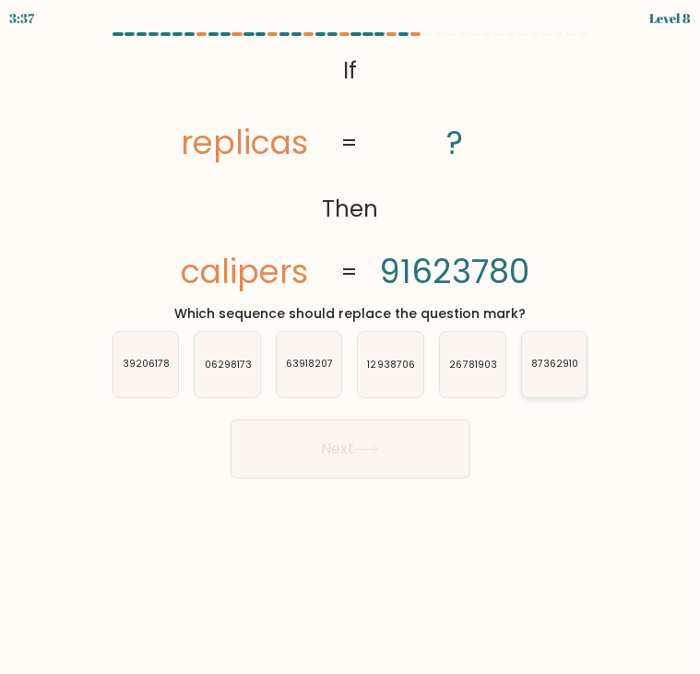
click at [546, 379] on icon "87362910" at bounding box center [554, 364] width 65 height 65
click at [351, 347] on input "f. 87362910" at bounding box center [350, 341] width 1 height 9
radio input "true"
click at [406, 437] on button "Next" at bounding box center [350, 449] width 240 height 59
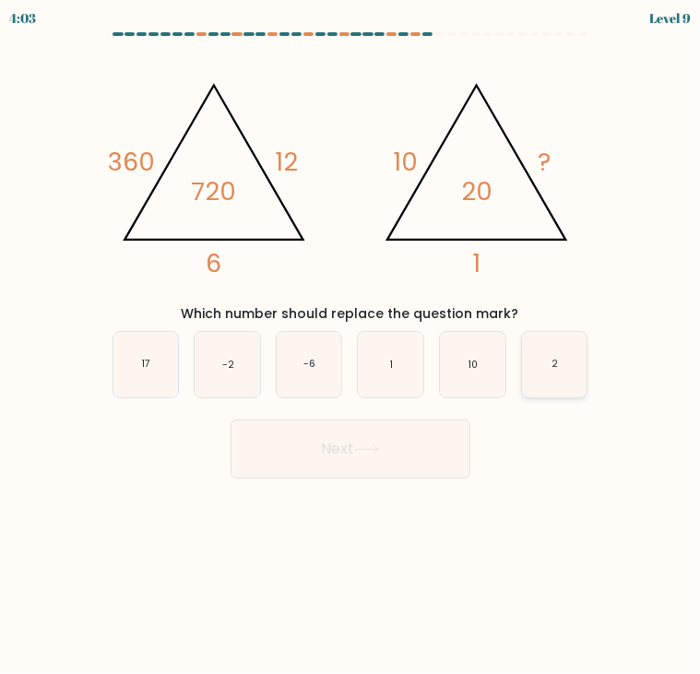
click at [546, 384] on icon "2" at bounding box center [554, 364] width 65 height 65
click at [351, 347] on input "f. 2" at bounding box center [350, 341] width 1 height 9
radio input "true"
click at [432, 453] on button "Next" at bounding box center [350, 449] width 240 height 59
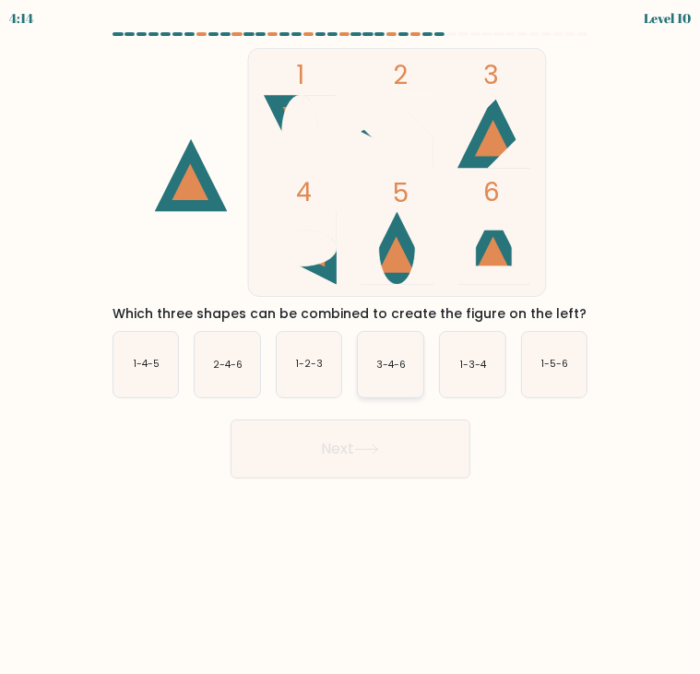
drag, startPoint x: 405, startPoint y: 379, endPoint x: 393, endPoint y: 431, distance: 53.9
click at [404, 379] on icon "3-4-6" at bounding box center [390, 364] width 65 height 65
click at [351, 347] on input "d. 3-4-6" at bounding box center [350, 341] width 1 height 9
radio input "true"
click at [390, 439] on button "Next" at bounding box center [350, 449] width 240 height 59
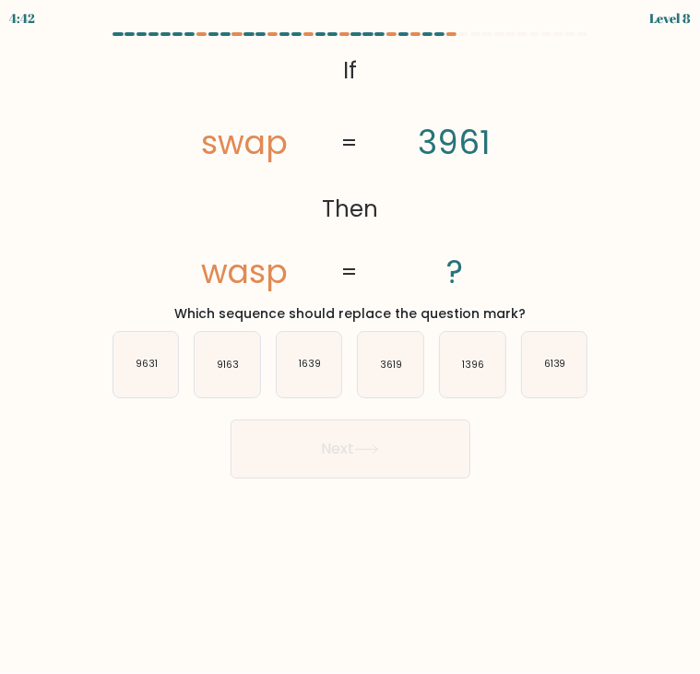
drag, startPoint x: 338, startPoint y: 77, endPoint x: 544, endPoint y: 313, distance: 313.0
click at [544, 313] on div "@import url('https://fonts.googleapis.com/css?family=Abril+Fatface:400,100,100i…" at bounding box center [350, 186] width 498 height 276
drag, startPoint x: 164, startPoint y: 386, endPoint x: 188, endPoint y: 386, distance: 24.0
click at [172, 386] on icon "9631" at bounding box center [145, 364] width 65 height 65
click at [350, 347] on input "a. 9631" at bounding box center [350, 341] width 1 height 9
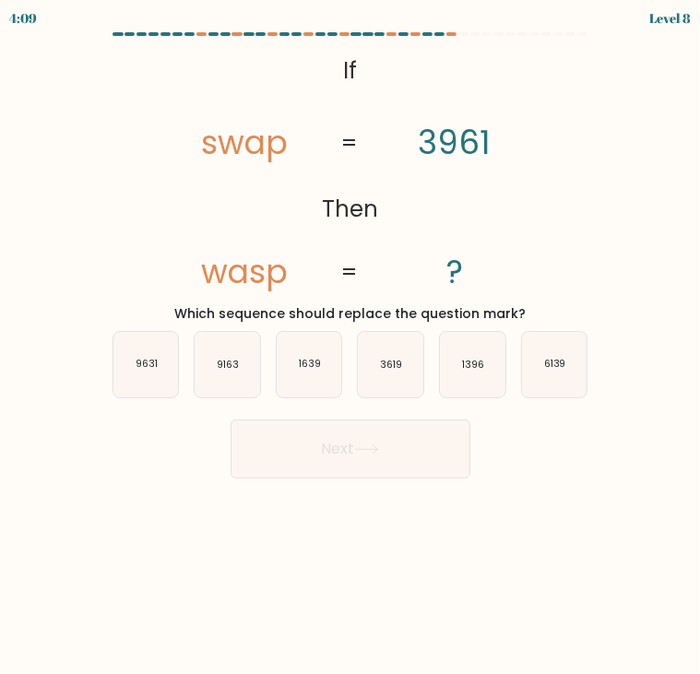
radio input "true"
click at [314, 429] on button "Next" at bounding box center [350, 449] width 240 height 59
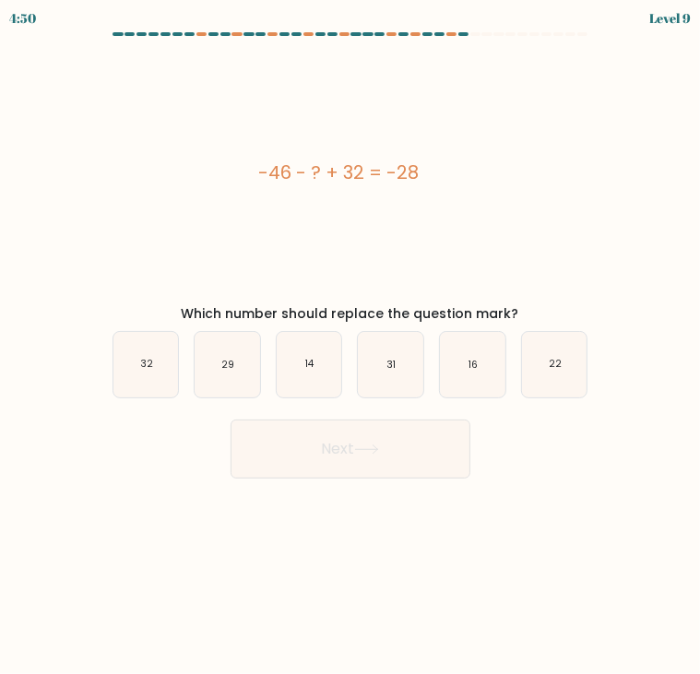
drag, startPoint x: 229, startPoint y: 154, endPoint x: 527, endPoint y: 307, distance: 335.7
click at [527, 307] on div "-46 - ? + 32 = -28 Which number should replace the question mark?" at bounding box center [350, 186] width 498 height 276
drag, startPoint x: 328, startPoint y: 372, endPoint x: 332, endPoint y: 396, distance: 23.3
click at [328, 372] on icon "14" at bounding box center [309, 364] width 65 height 65
click at [350, 347] on input "c. 14" at bounding box center [350, 341] width 1 height 9
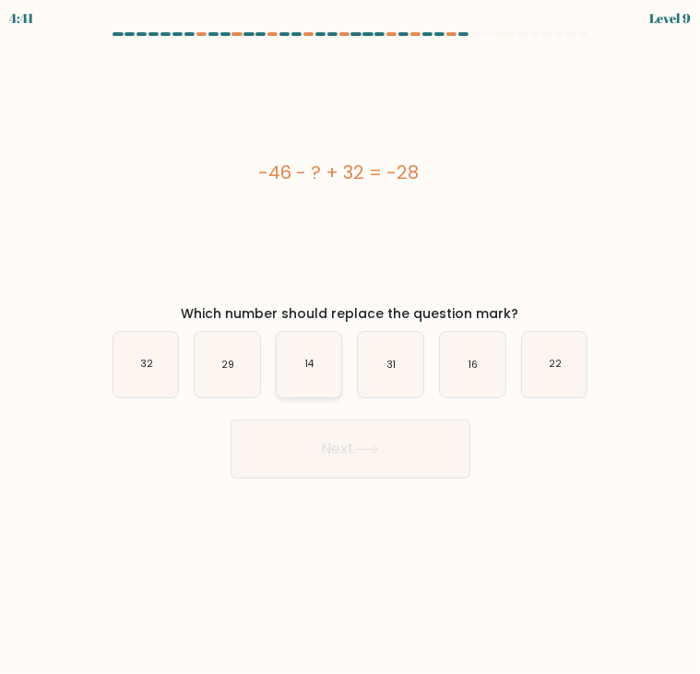
radio input "true"
click at [342, 455] on button "Next" at bounding box center [350, 449] width 240 height 59
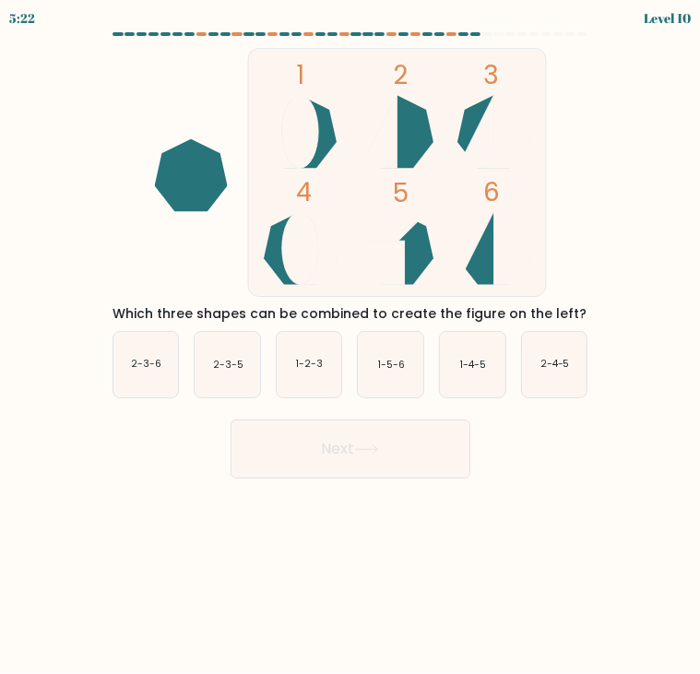
click at [210, 559] on body "5:22 Level 10" at bounding box center [350, 337] width 700 height 674
click at [228, 375] on icon "2-3-5" at bounding box center [227, 364] width 65 height 65
drag, startPoint x: 228, startPoint y: 375, endPoint x: 207, endPoint y: 382, distance: 21.3
click at [207, 383] on icon "2-3-5" at bounding box center [227, 364] width 65 height 65
click at [350, 347] on input "b. 2-3-5" at bounding box center [350, 341] width 1 height 9
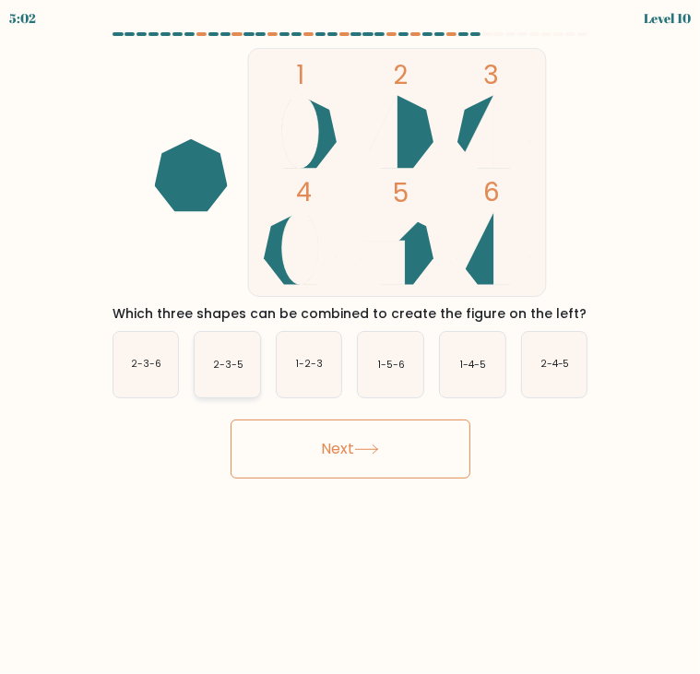
radio input "true"
click at [388, 453] on button "Next" at bounding box center [350, 449] width 240 height 59
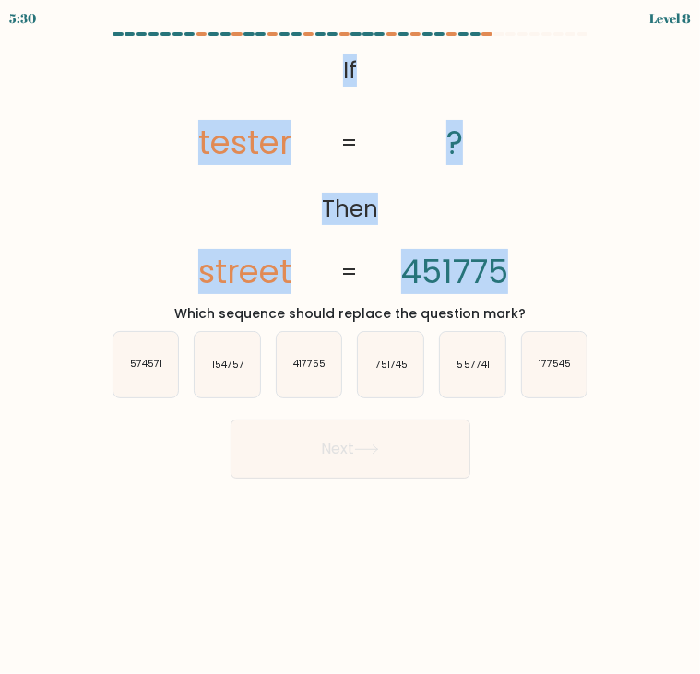
drag, startPoint x: 327, startPoint y: 69, endPoint x: 539, endPoint y: 261, distance: 285.9
click at [539, 261] on icon "@import url('https://fonts.googleapis.com/css?family=Abril+Fatface:400,100,100i…" at bounding box center [350, 172] width 404 height 249
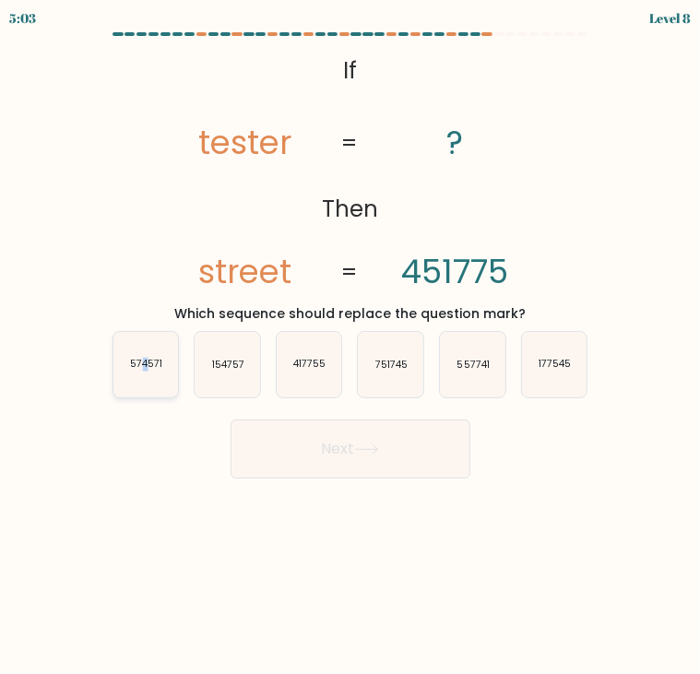
click at [151, 372] on icon "574571" at bounding box center [145, 364] width 65 height 65
click at [107, 377] on div "a. 574571" at bounding box center [146, 364] width 82 height 67
click at [130, 390] on icon "574571" at bounding box center [145, 364] width 65 height 65
click at [350, 347] on input "a. 574571" at bounding box center [350, 341] width 1 height 9
radio input "true"
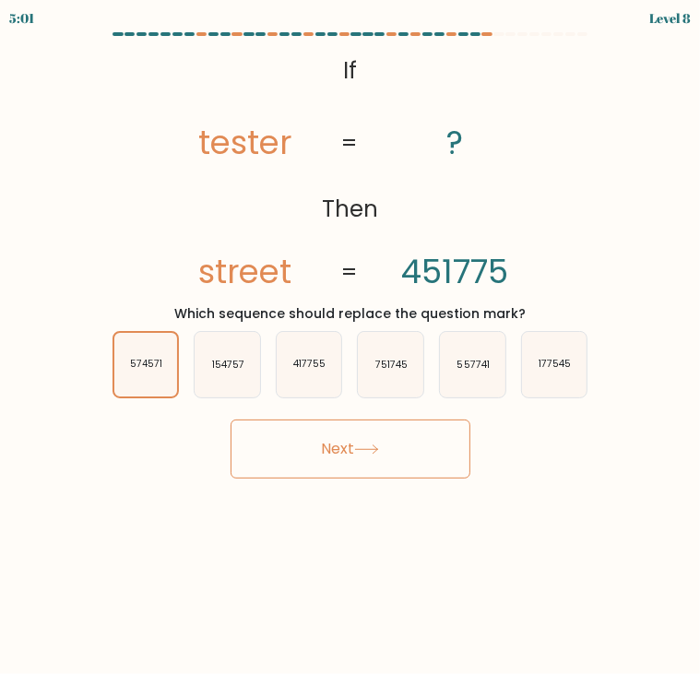
click at [335, 432] on button "Next" at bounding box center [350, 449] width 240 height 59
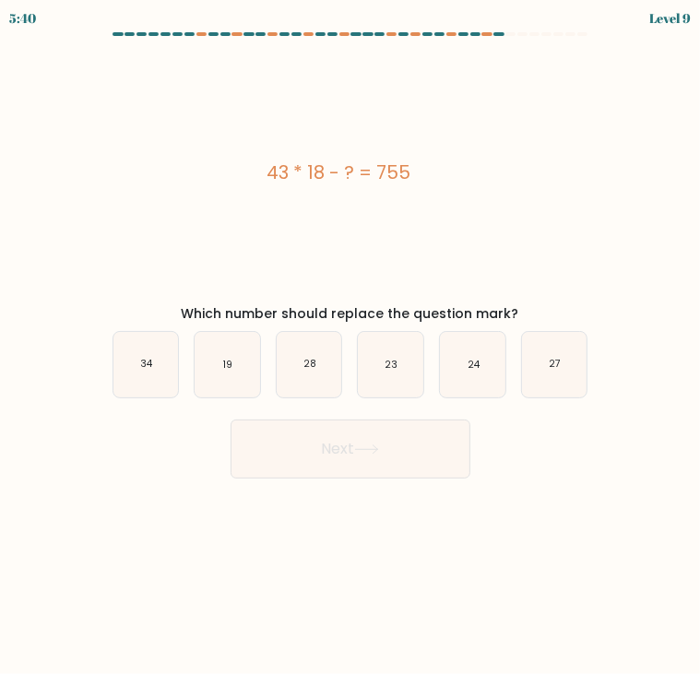
drag, startPoint x: 264, startPoint y: 154, endPoint x: 536, endPoint y: 309, distance: 313.0
click at [536, 309] on div "43 * 18 - ? = 755 Which number should replace the question mark?" at bounding box center [350, 186] width 498 height 276
click at [240, 375] on icon "19" at bounding box center [227, 364] width 65 height 65
click at [350, 347] on input "b. 19" at bounding box center [350, 341] width 1 height 9
radio input "true"
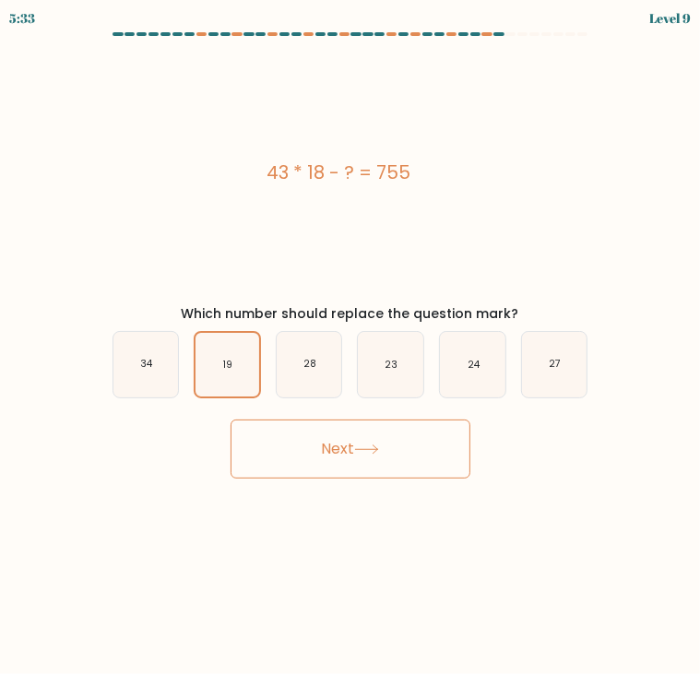
click at [278, 444] on button "Next" at bounding box center [350, 449] width 240 height 59
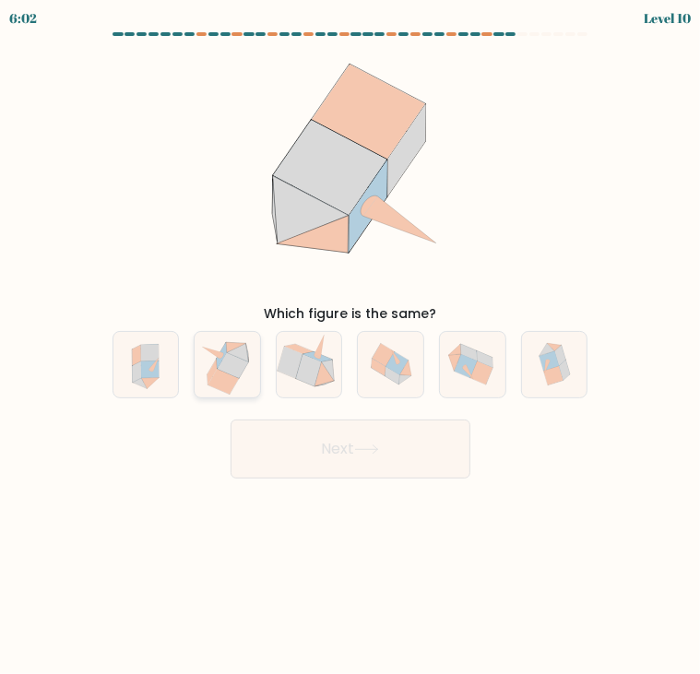
click at [251, 367] on icon at bounding box center [227, 364] width 64 height 65
click at [350, 347] on input "b." at bounding box center [350, 341] width 1 height 9
radio input "true"
click at [281, 443] on button "Next" at bounding box center [350, 449] width 240 height 59
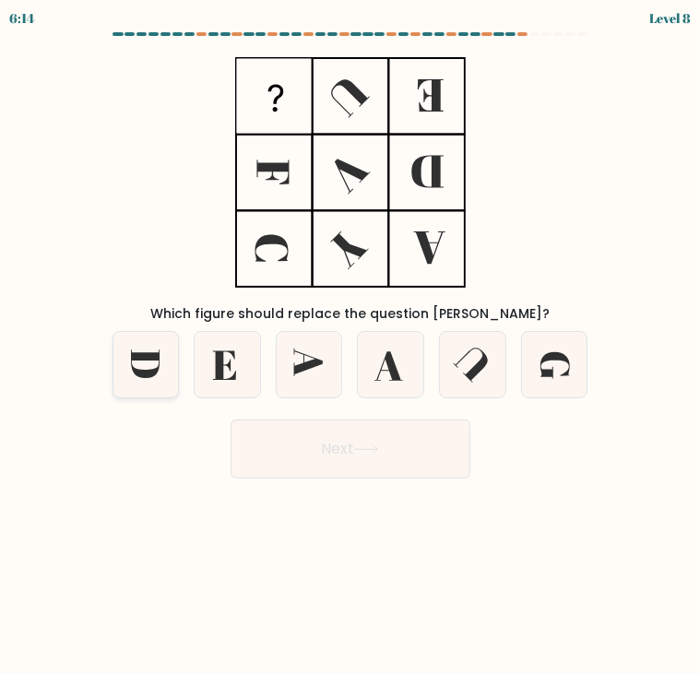
click at [153, 379] on icon at bounding box center [145, 364] width 65 height 65
click at [350, 347] on input "a." at bounding box center [350, 341] width 1 height 9
radio input "true"
click at [305, 437] on button "Next" at bounding box center [350, 449] width 240 height 59
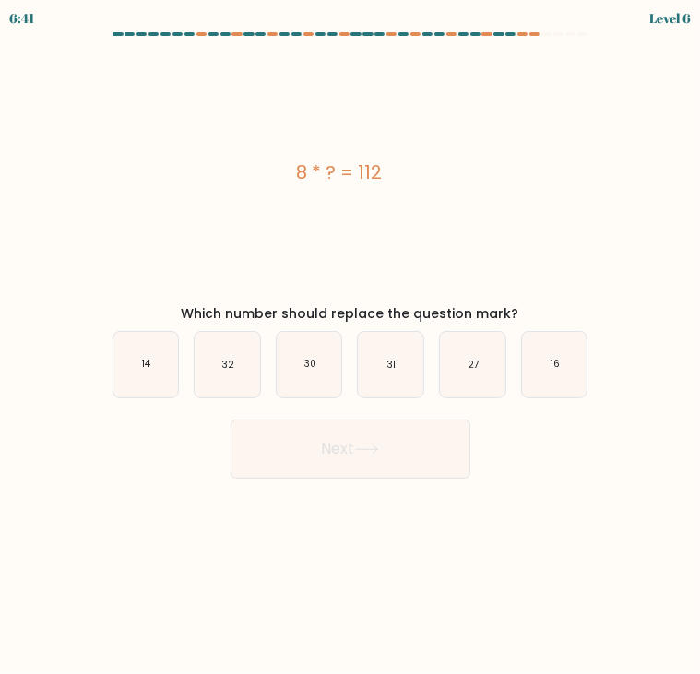
drag, startPoint x: 369, startPoint y: 174, endPoint x: 519, endPoint y: 317, distance: 207.4
click at [519, 317] on form "a." at bounding box center [350, 255] width 700 height 446
drag, startPoint x: 401, startPoint y: 617, endPoint x: 139, endPoint y: 393, distance: 344.6
click at [393, 595] on body "6:33 Level 6 a." at bounding box center [350, 337] width 700 height 674
click at [118, 378] on icon "14" at bounding box center [145, 364] width 65 height 65
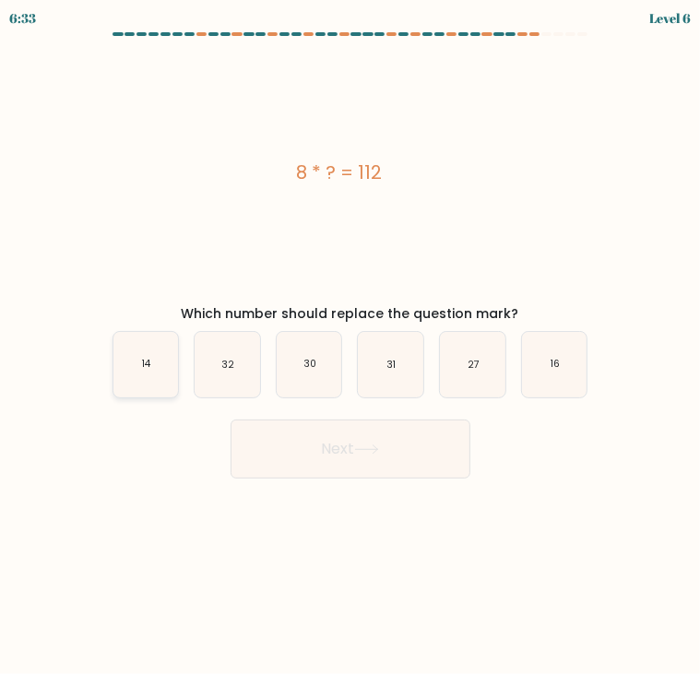
click at [350, 347] on input "a. 14" at bounding box center [350, 341] width 1 height 9
radio input "true"
click at [374, 460] on button "Next" at bounding box center [350, 449] width 240 height 59
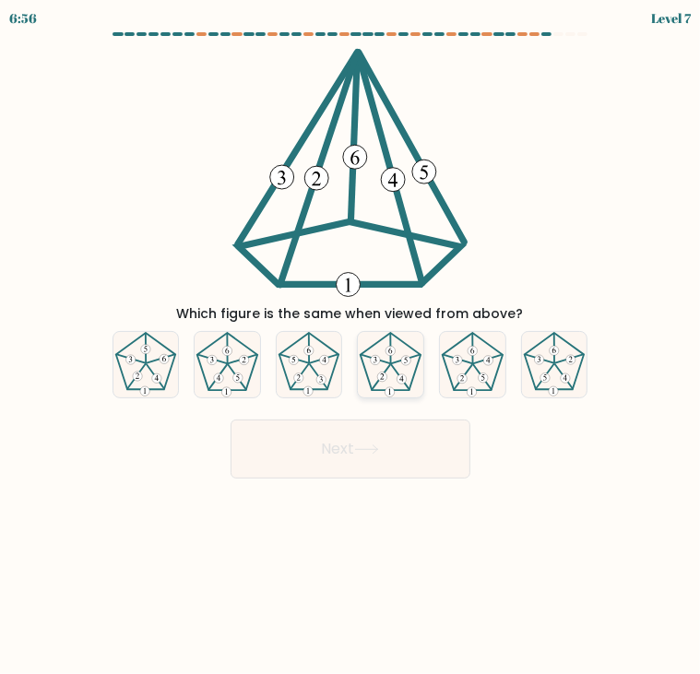
click at [376, 363] on 635 at bounding box center [375, 359] width 9 height 9
click at [351, 347] on input "d." at bounding box center [350, 341] width 1 height 9
radio input "true"
click at [412, 454] on button "Next" at bounding box center [350, 449] width 240 height 59
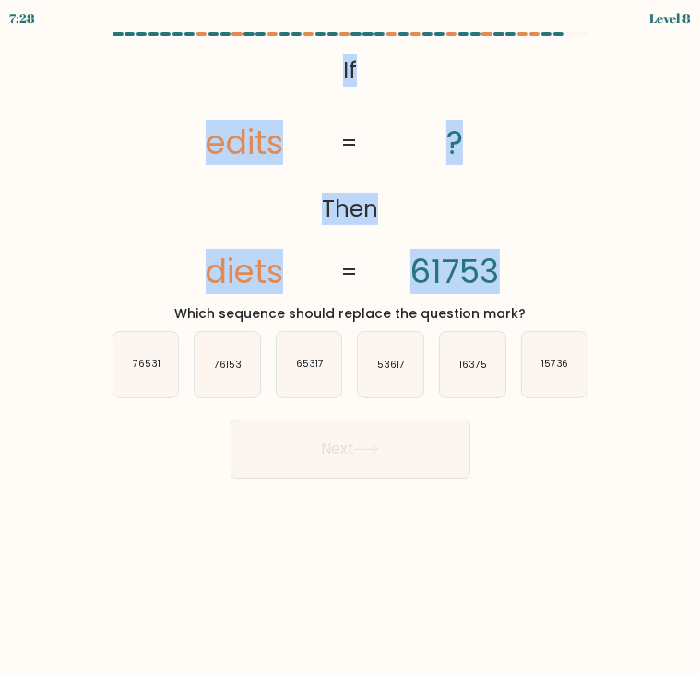
drag, startPoint x: 306, startPoint y: 58, endPoint x: 520, endPoint y: 248, distance: 286.1
click at [520, 248] on icon "@import url('https://fonts.googleapis.com/css?family=Abril+Fatface:400,100,100i…" at bounding box center [350, 172] width 404 height 249
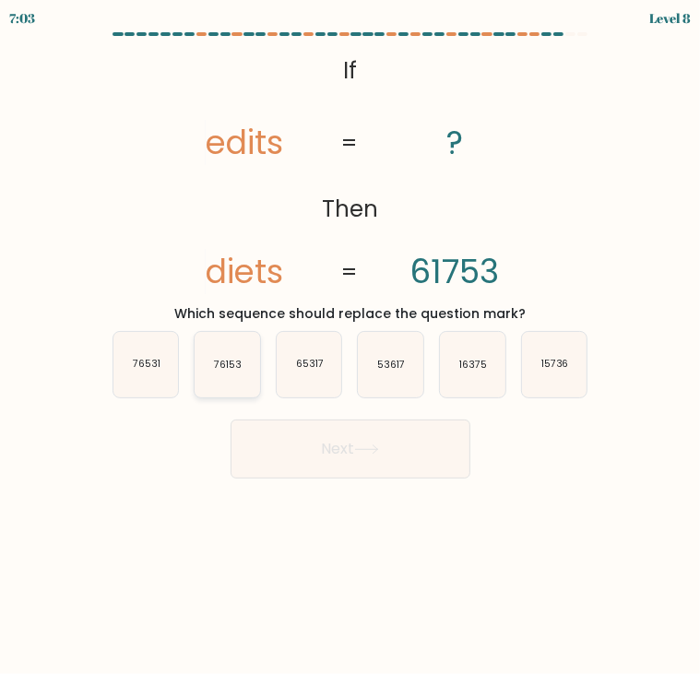
click at [240, 375] on icon "76153" at bounding box center [227, 364] width 65 height 65
click at [350, 347] on input "b. 76153" at bounding box center [350, 341] width 1 height 9
radio input "true"
click at [309, 454] on button "Next" at bounding box center [350, 449] width 240 height 59
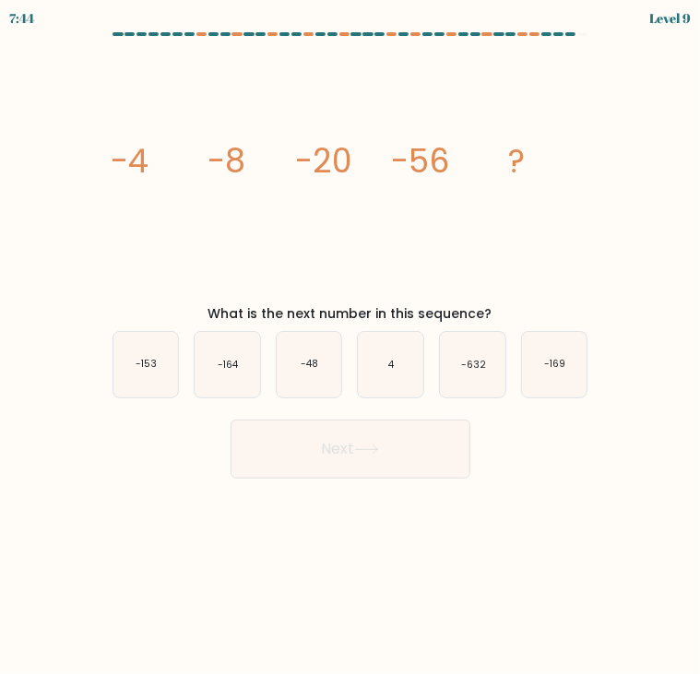
drag, startPoint x: 111, startPoint y: 148, endPoint x: 527, endPoint y: 309, distance: 446.9
click at [527, 309] on form at bounding box center [350, 255] width 700 height 446
click at [216, 380] on icon "-164" at bounding box center [227, 364] width 65 height 65
click at [350, 347] on input "b. -164" at bounding box center [350, 341] width 1 height 9
radio input "true"
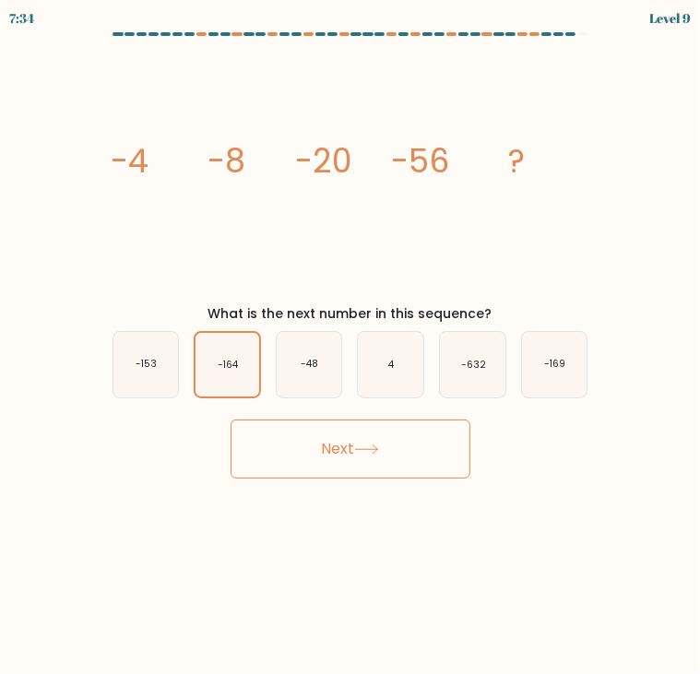
click at [306, 441] on button "Next" at bounding box center [350, 449] width 240 height 59
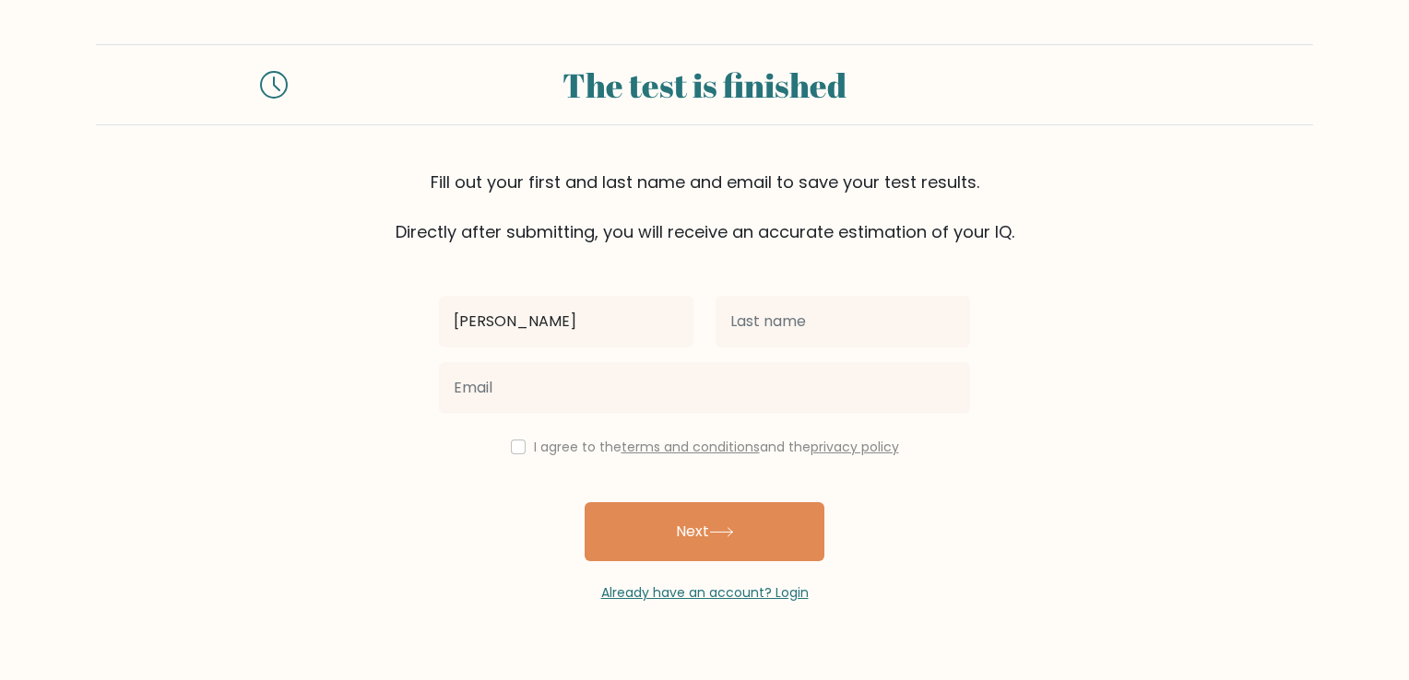
type input "[PERSON_NAME]"
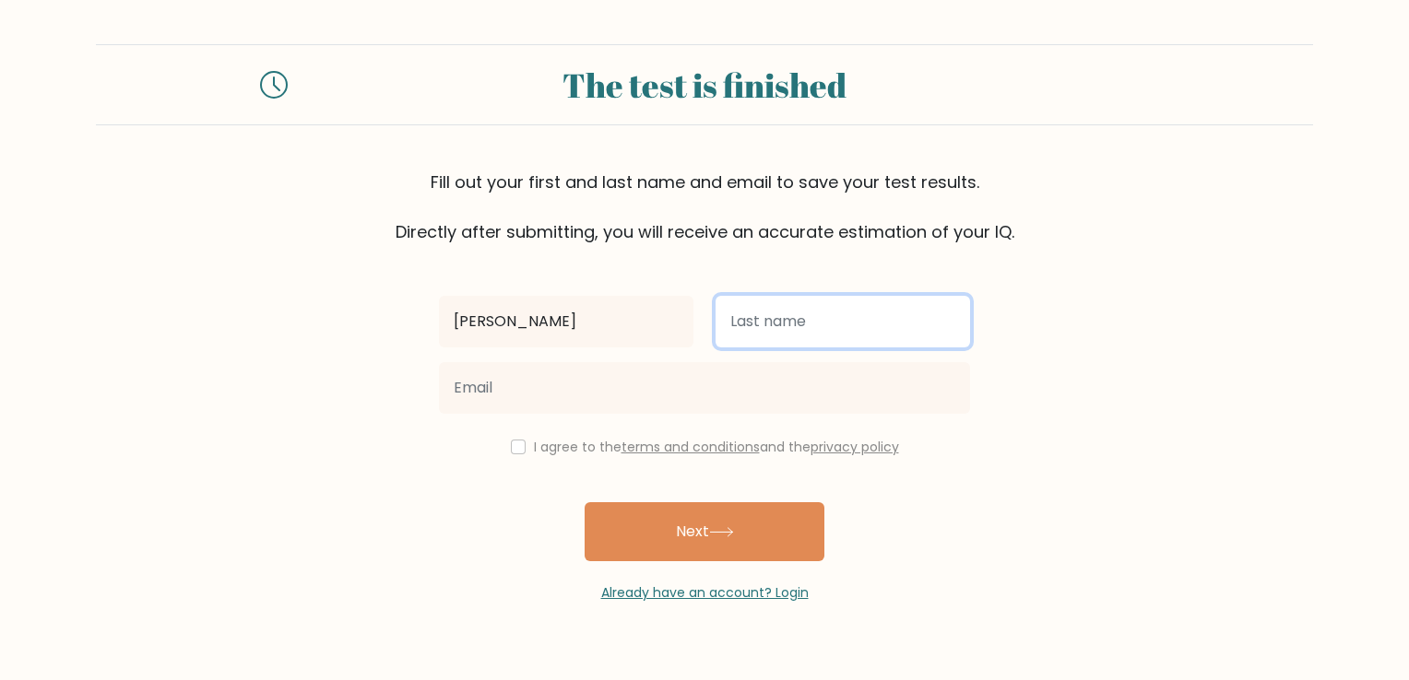
click at [699, 319] on input "text" at bounding box center [842, 322] width 254 height 52
type input "Villanueva"
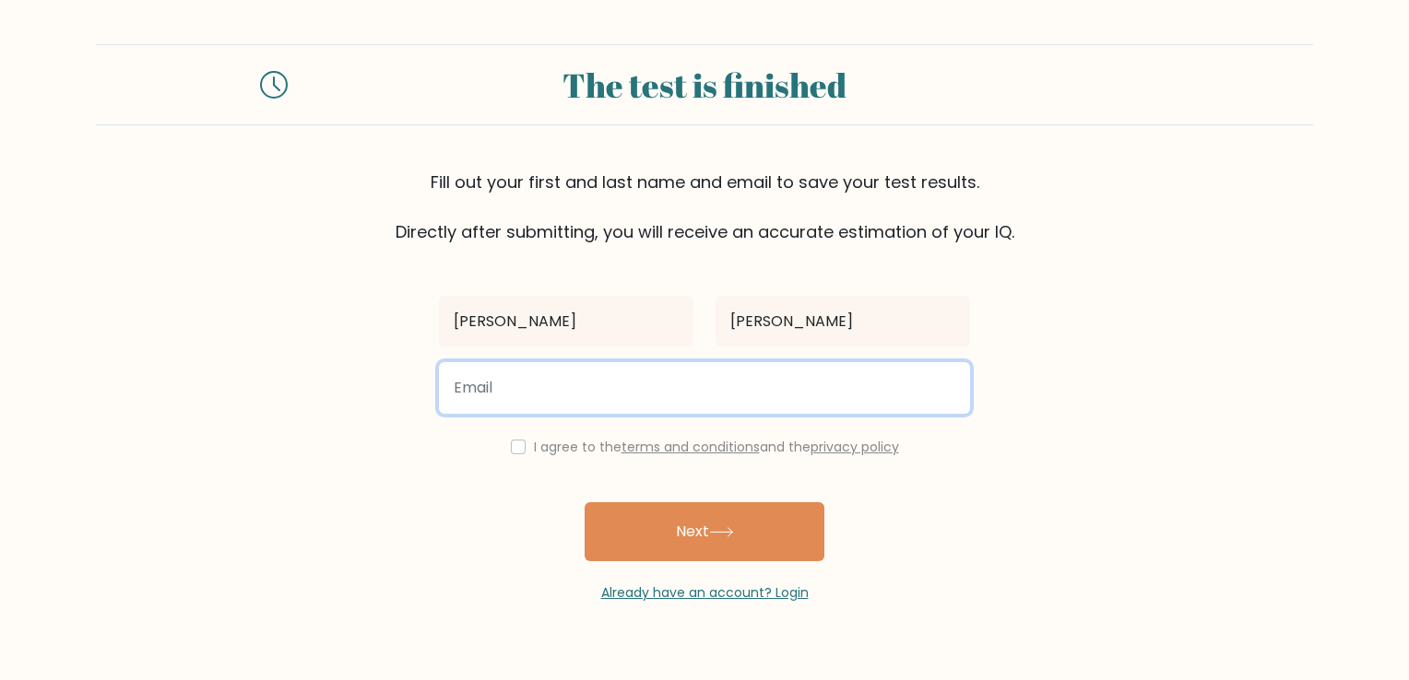
click at [699, 380] on input "email" at bounding box center [704, 388] width 531 height 52
type input "seanvillanueva30@yahoo.com"
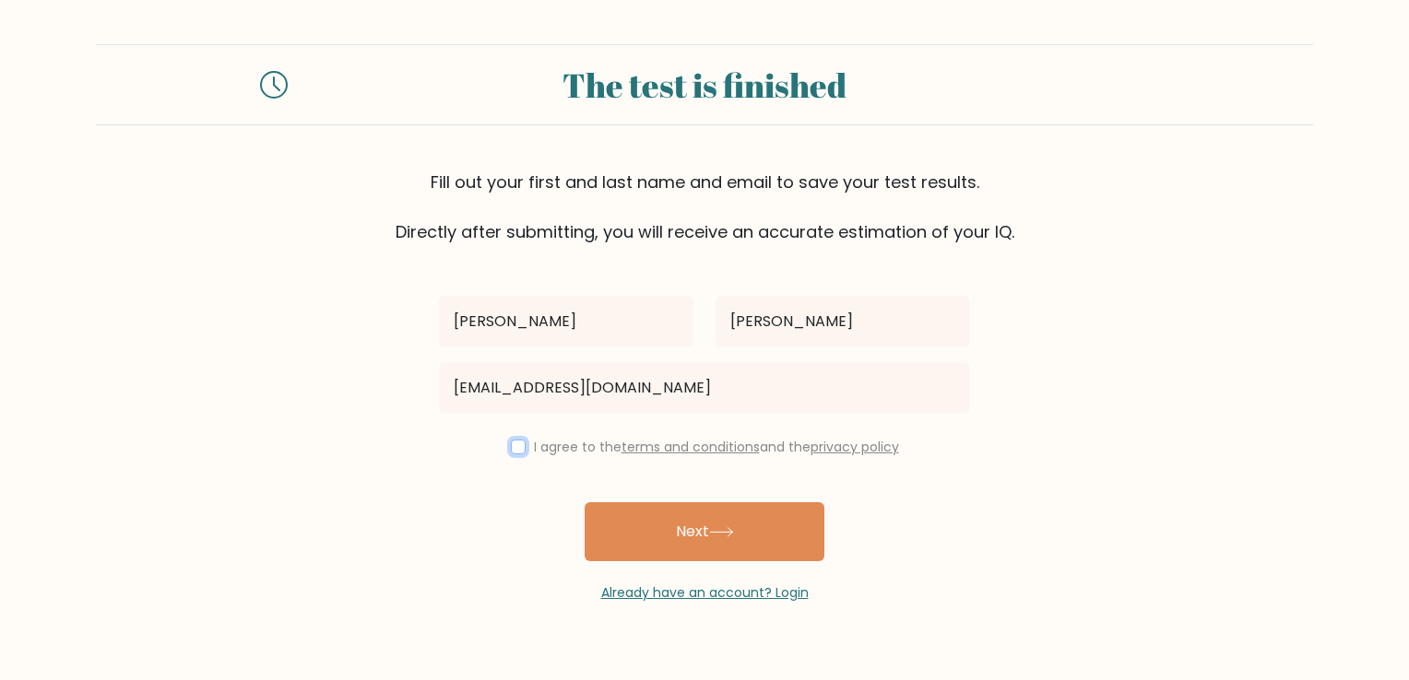
click at [515, 444] on input "checkbox" at bounding box center [518, 447] width 15 height 15
checkbox input "true"
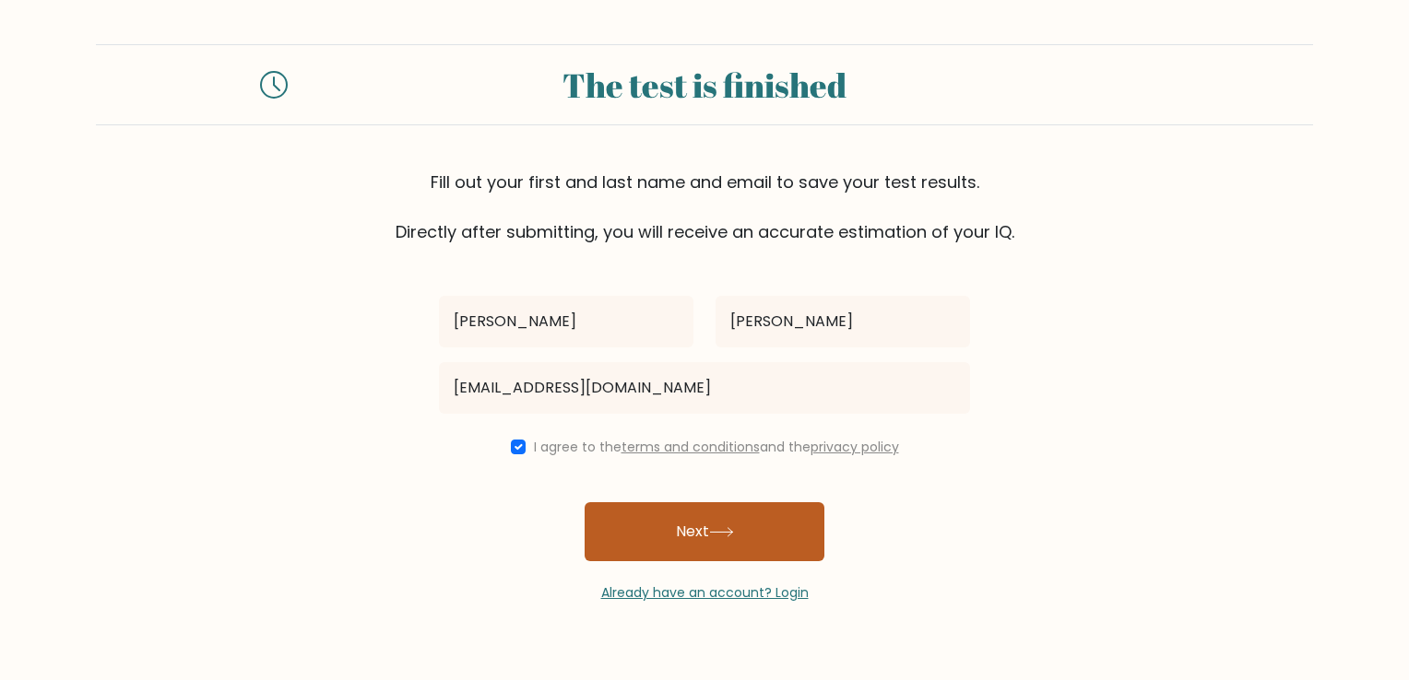
click at [699, 529] on button "Next" at bounding box center [705, 531] width 240 height 59
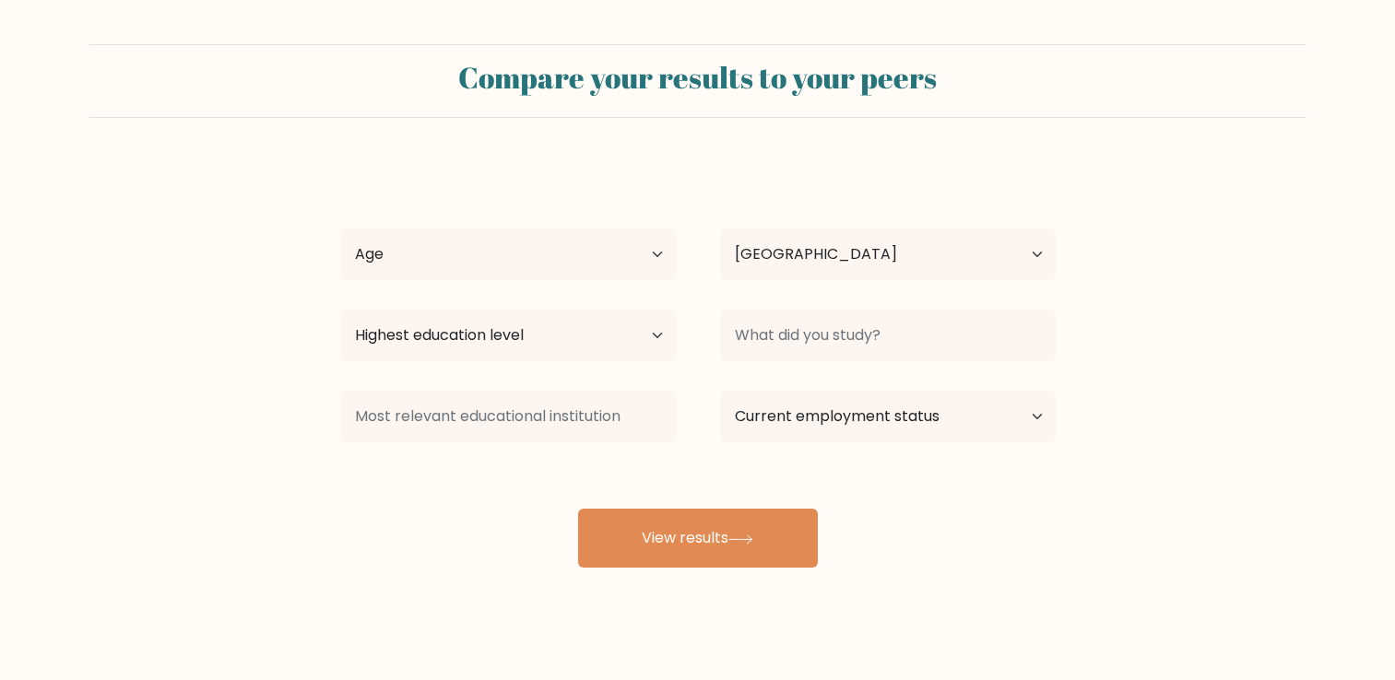
select select "PH"
click at [572, 238] on select "Age Under 18 years old 18-24 years old 25-34 years old 35-44 years old 45-54 ye…" at bounding box center [508, 255] width 336 height 52
select select "25_34"
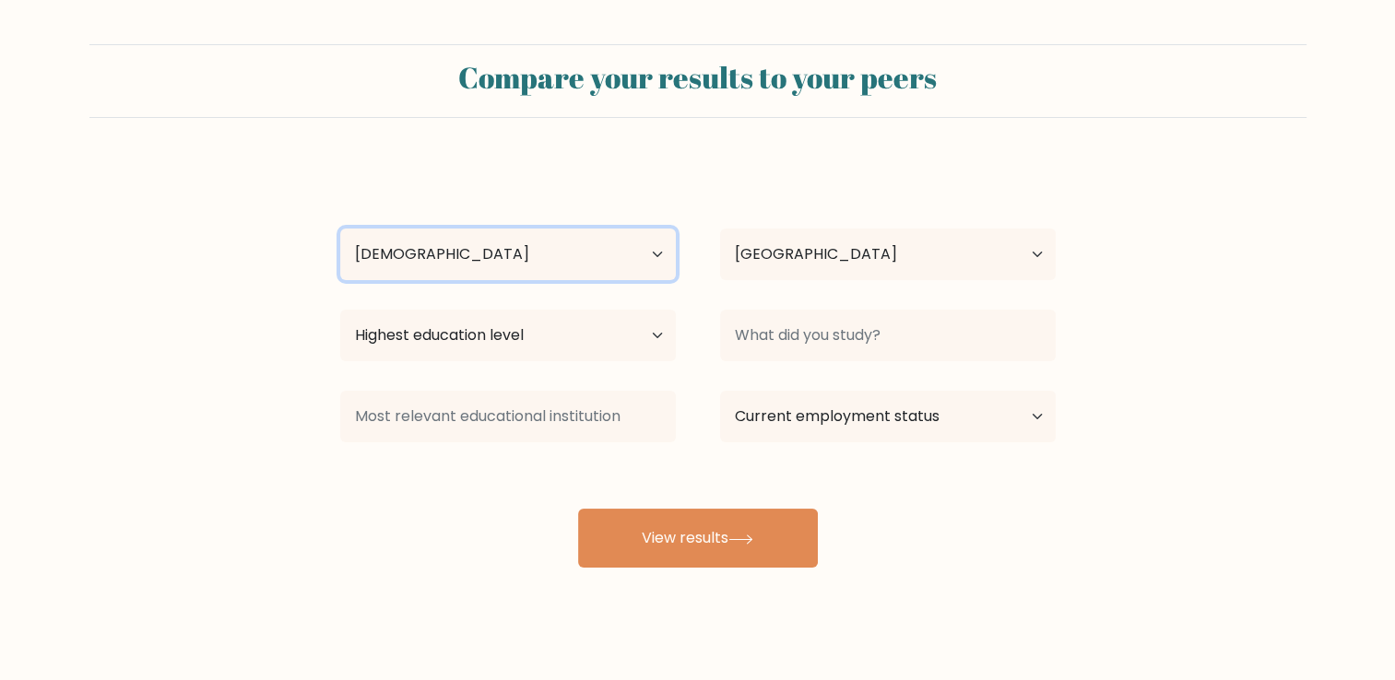
click at [340, 229] on select "Age Under 18 years old 18-24 years old 25-34 years old 35-44 years old 45-54 ye…" at bounding box center [508, 255] width 336 height 52
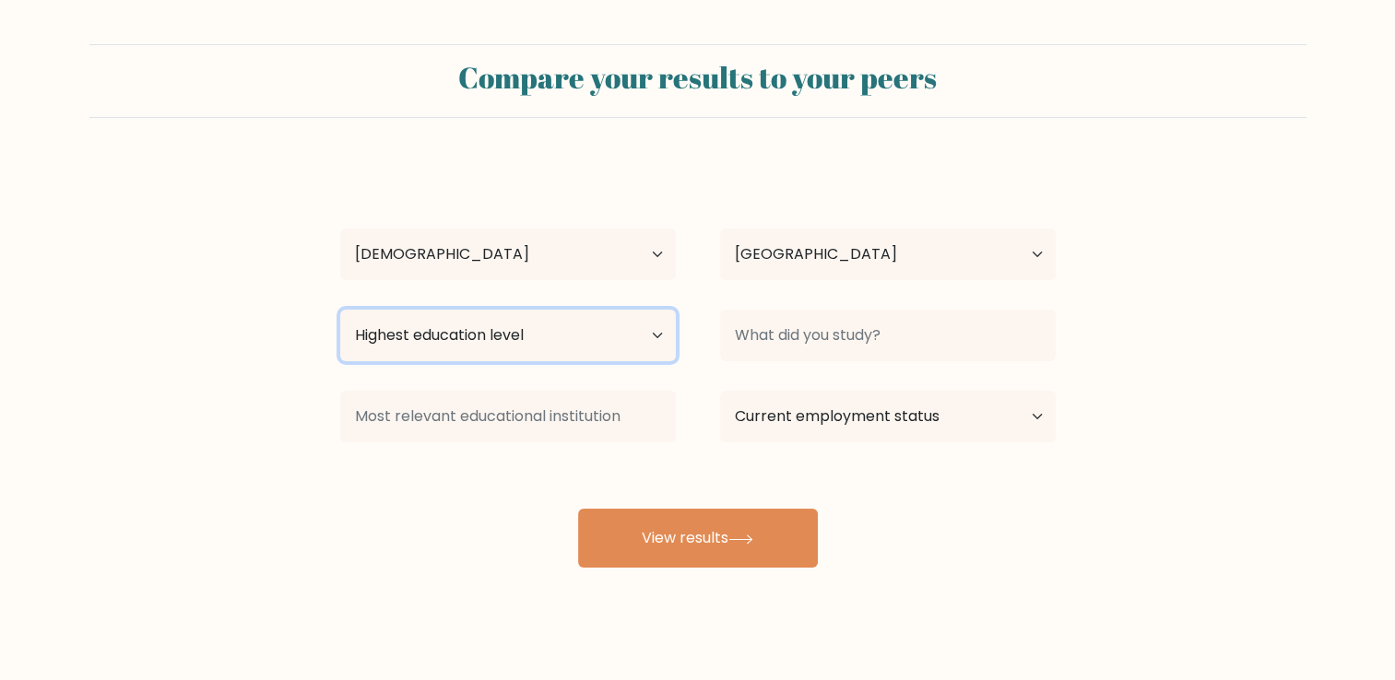
click at [643, 347] on select "Highest education level No schooling Primary Lower Secondary Upper Secondary Oc…" at bounding box center [508, 336] width 336 height 52
select select "bachelors_degree"
click at [340, 310] on select "Highest education level No schooling Primary Lower Secondary Upper Secondary Oc…" at bounding box center [508, 336] width 336 height 52
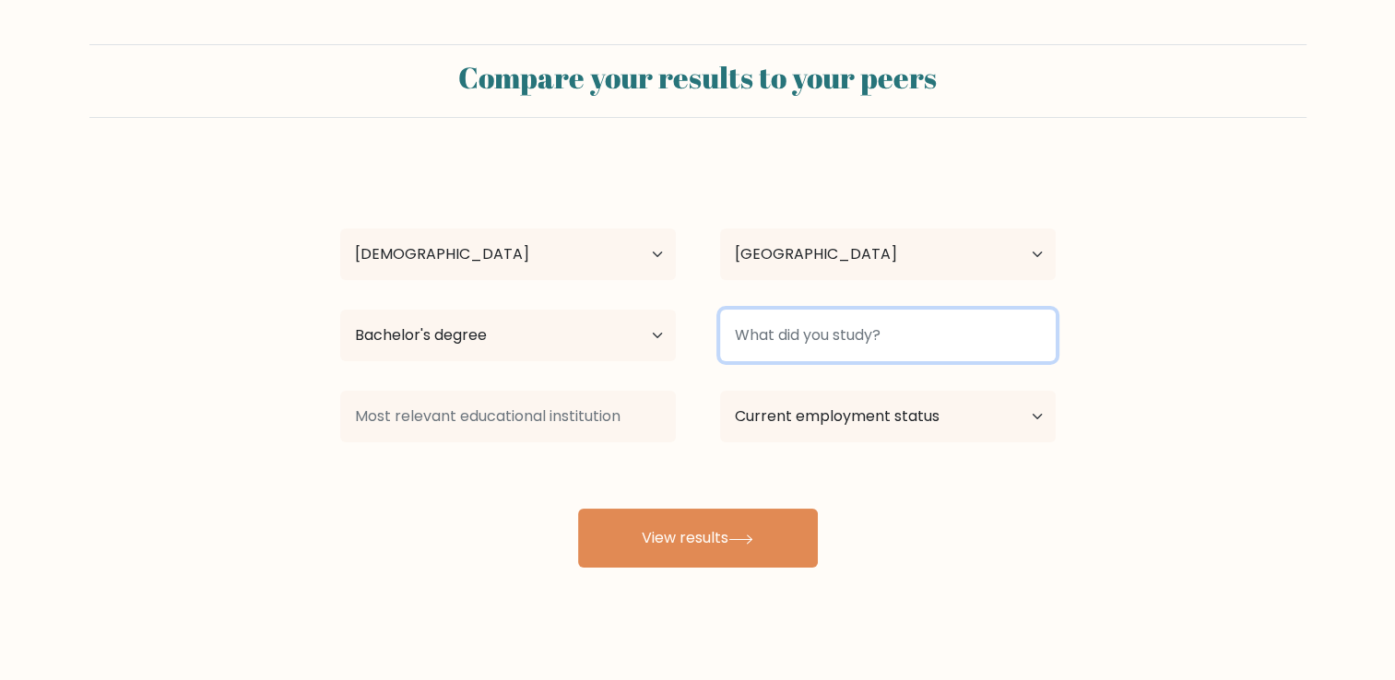
click at [848, 345] on input at bounding box center [888, 336] width 336 height 52
type input "BSIT"
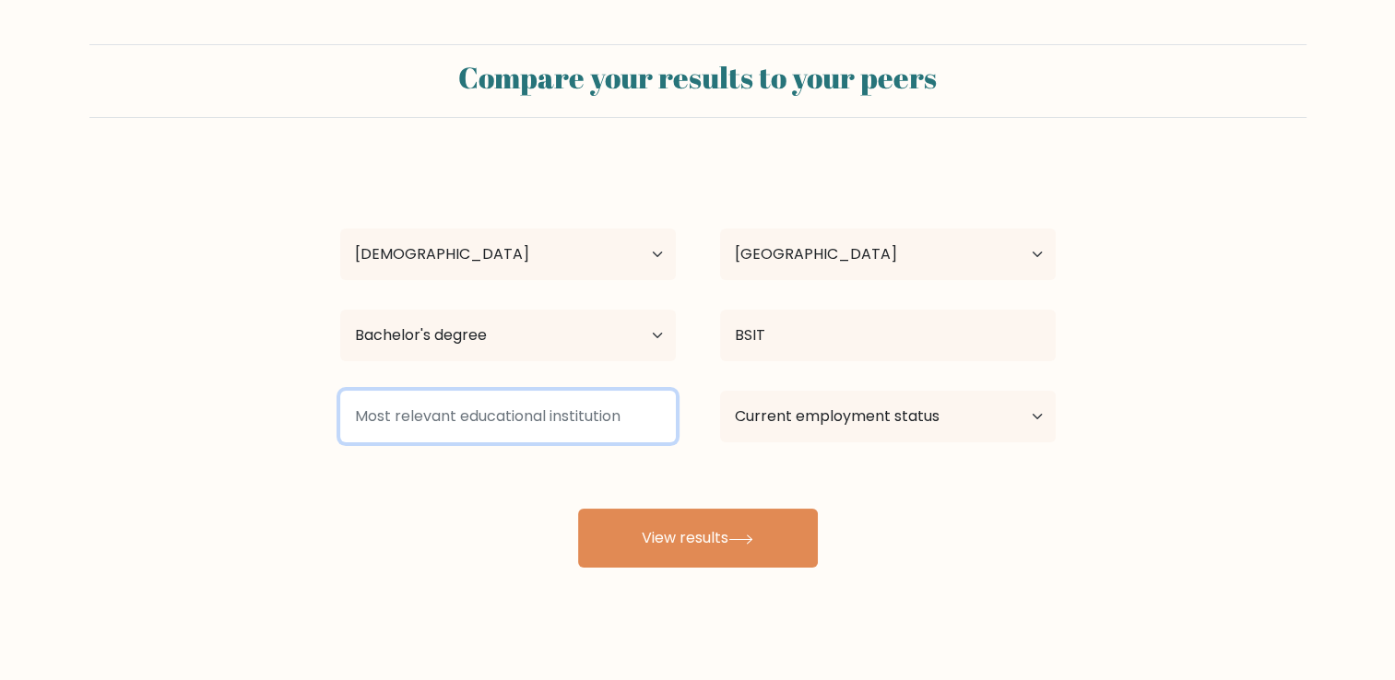
drag, startPoint x: 585, startPoint y: 423, endPoint x: 534, endPoint y: 470, distance: 69.8
click at [585, 425] on input at bounding box center [508, 417] width 336 height 52
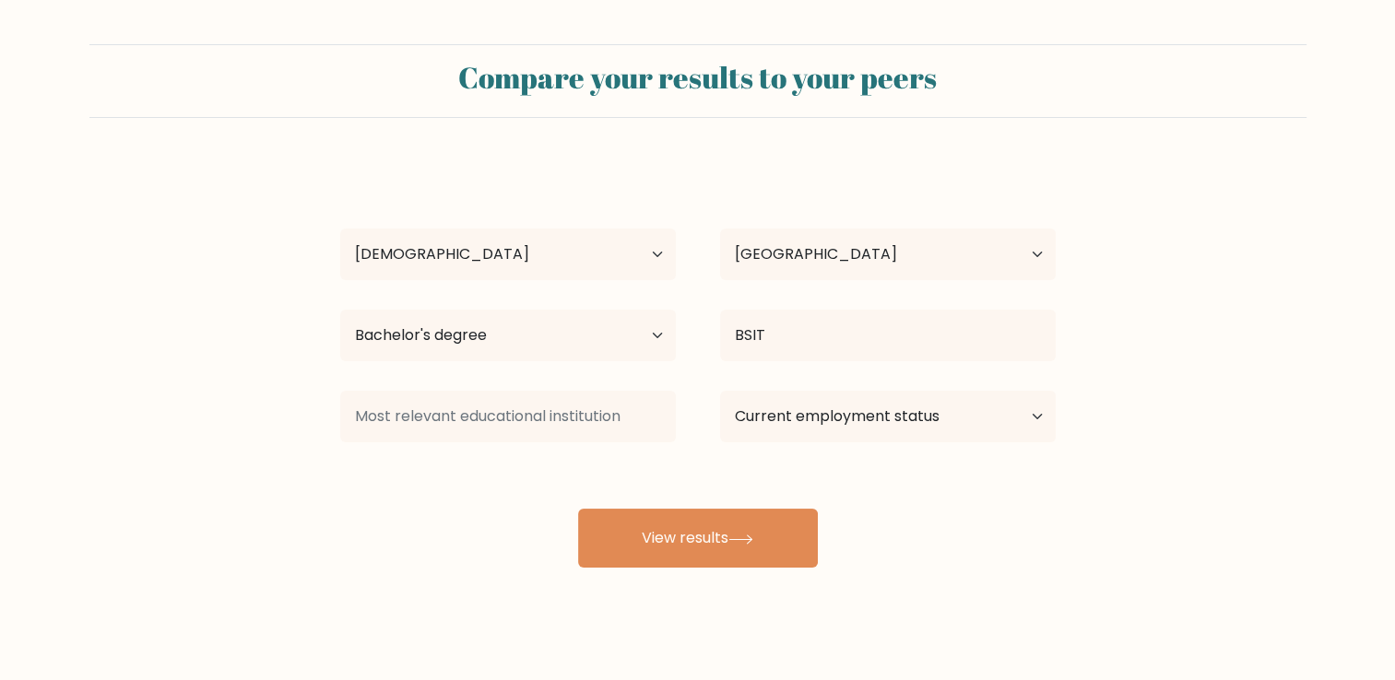
click at [472, 496] on div "Sean Villanueva Age Under 18 years old 18-24 years old 25-34 years old 35-44 ye…" at bounding box center [698, 365] width 738 height 406
click at [925, 427] on select "Current employment status Employed Student Retired Other / prefer not to answer" at bounding box center [888, 417] width 336 height 52
select select "other"
click at [720, 391] on select "Current employment status Employed Student Retired Other / prefer not to answer" at bounding box center [888, 417] width 336 height 52
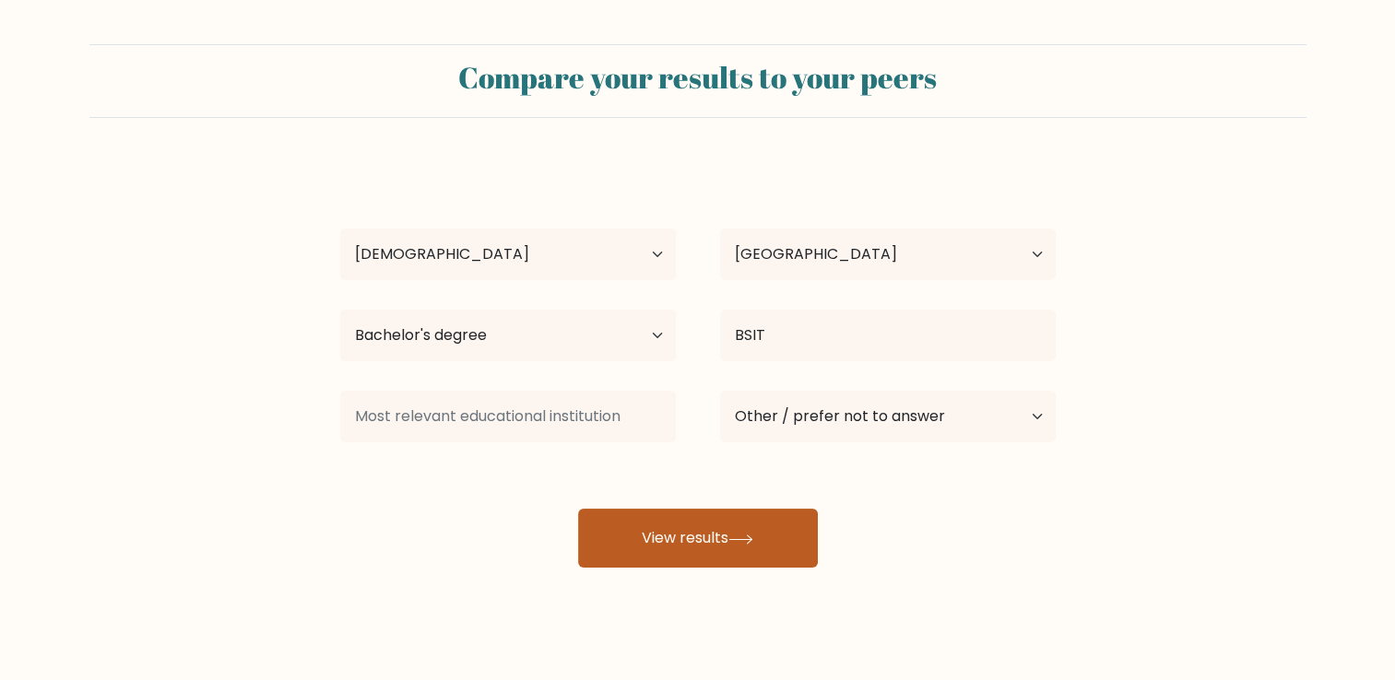
click at [751, 550] on button "View results" at bounding box center [698, 538] width 240 height 59
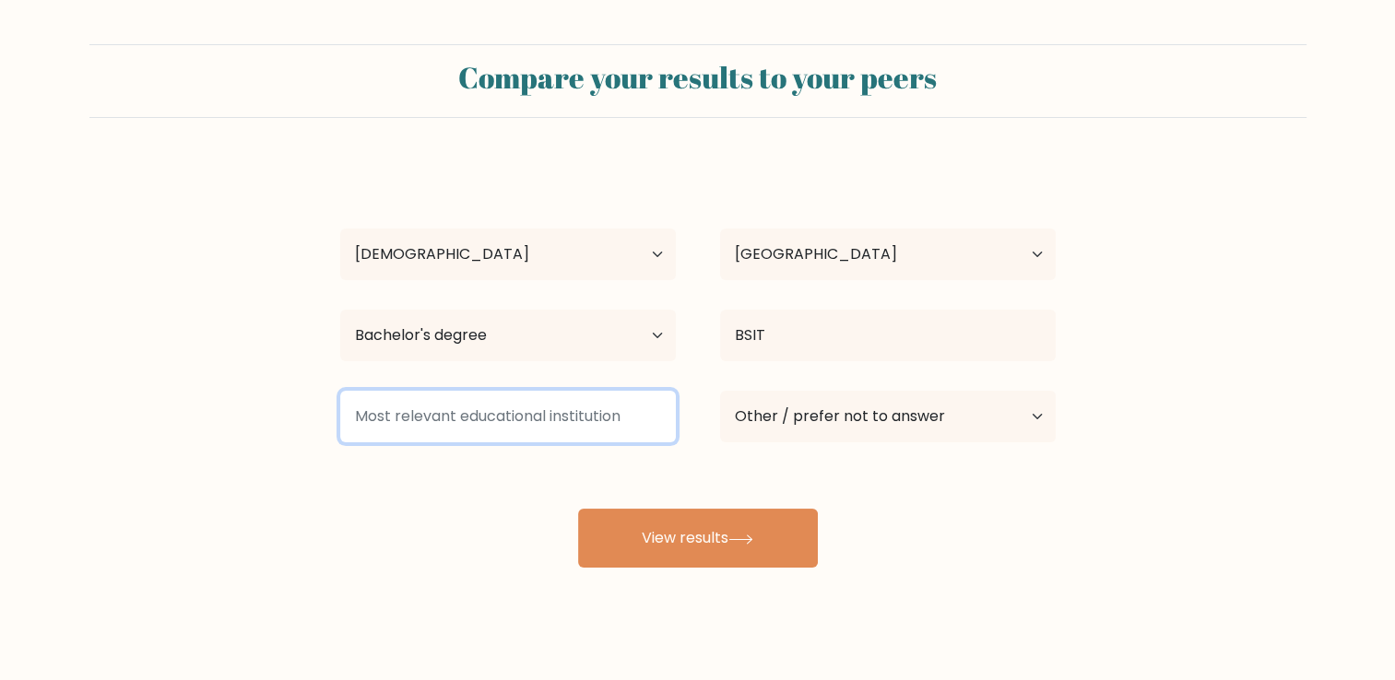
drag, startPoint x: 576, startPoint y: 415, endPoint x: 557, endPoint y: 411, distance: 19.7
click at [576, 415] on input at bounding box center [508, 417] width 336 height 52
drag, startPoint x: 359, startPoint y: 416, endPoint x: 561, endPoint y: 427, distance: 203.1
click at [561, 427] on input at bounding box center [508, 417] width 336 height 52
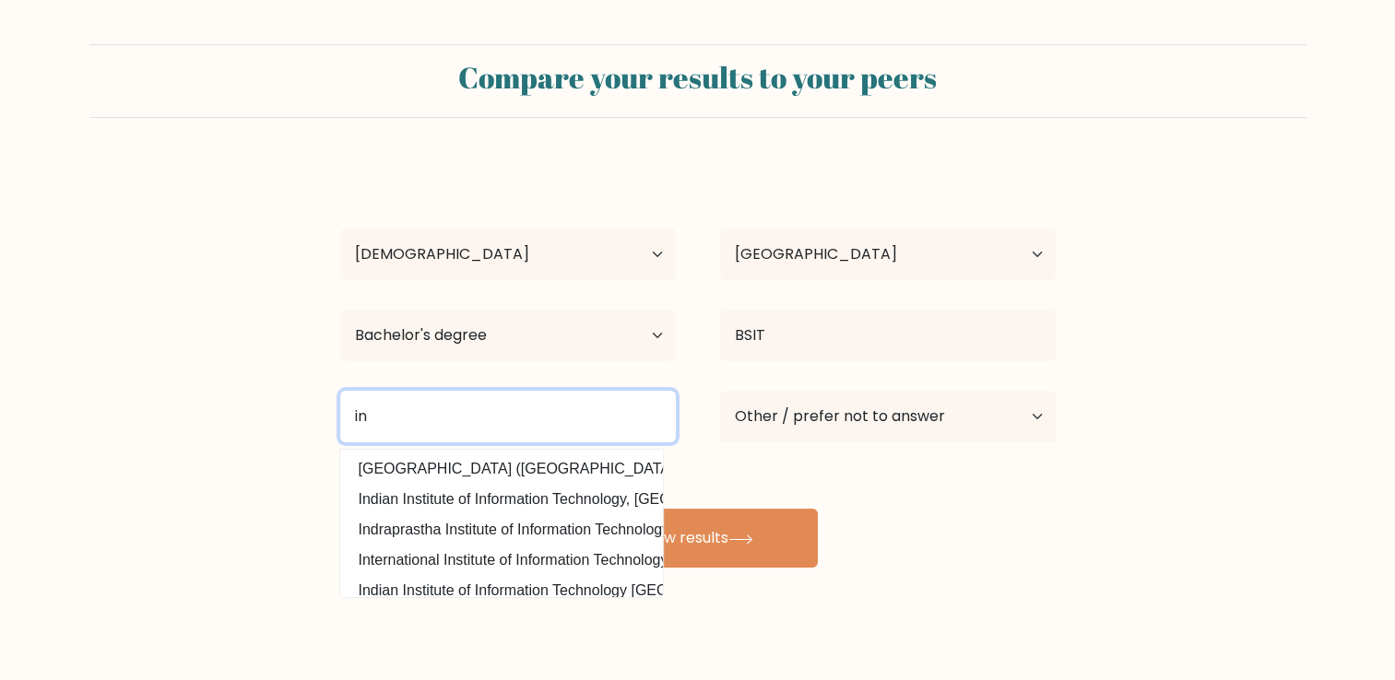
type input "i"
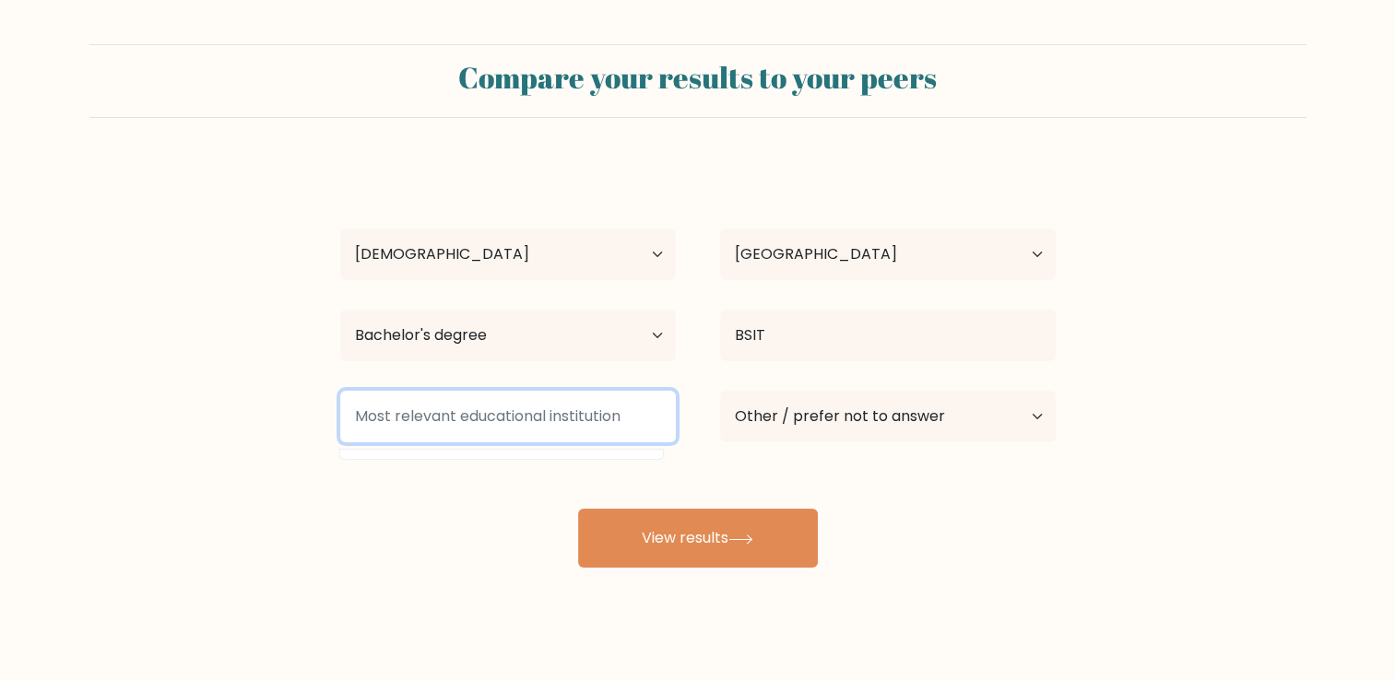
type input "i"
type input "uni"
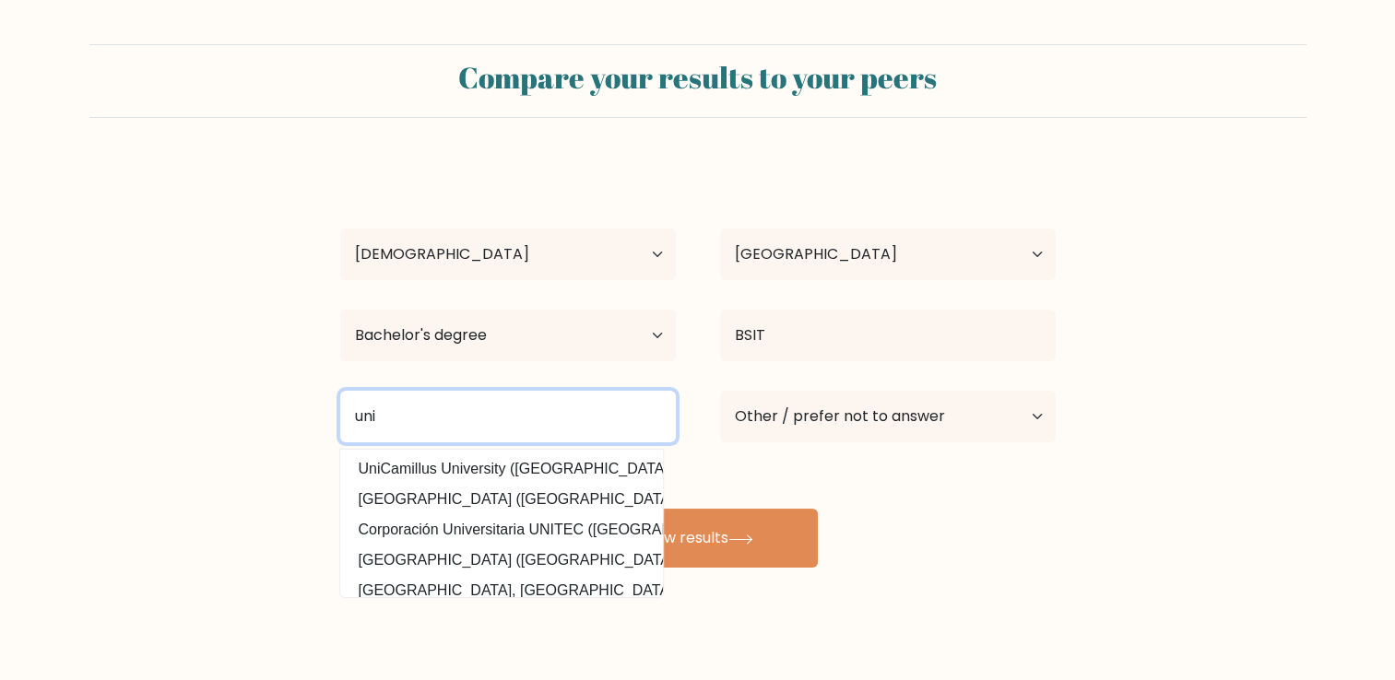
drag, startPoint x: 420, startPoint y: 413, endPoint x: 336, endPoint y: 403, distance: 85.4
click at [336, 403] on div "uni UniCamillus University (Italy) Universidad Unidad (Bolivia) Corporación Uni…" at bounding box center [508, 417] width 380 height 66
type input "national"
drag, startPoint x: 447, startPoint y: 415, endPoint x: 299, endPoint y: 412, distance: 148.5
click at [299, 415] on form "Compare your results to your peers Sean Villanueva Age Under 18 years old 18-24…" at bounding box center [697, 306] width 1395 height 524
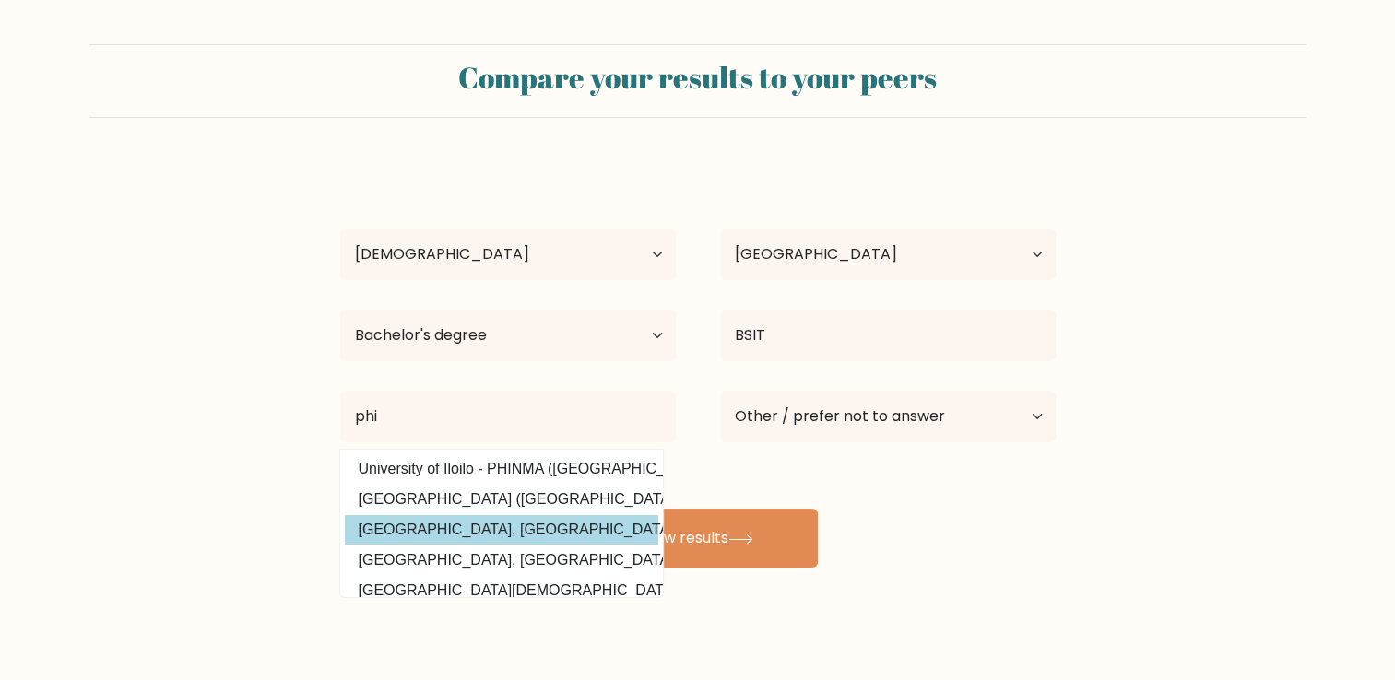
click at [537, 522] on option "National University, Philippines (Philippines)" at bounding box center [501, 530] width 313 height 30
type input "[GEOGRAPHIC_DATA], [GEOGRAPHIC_DATA]"
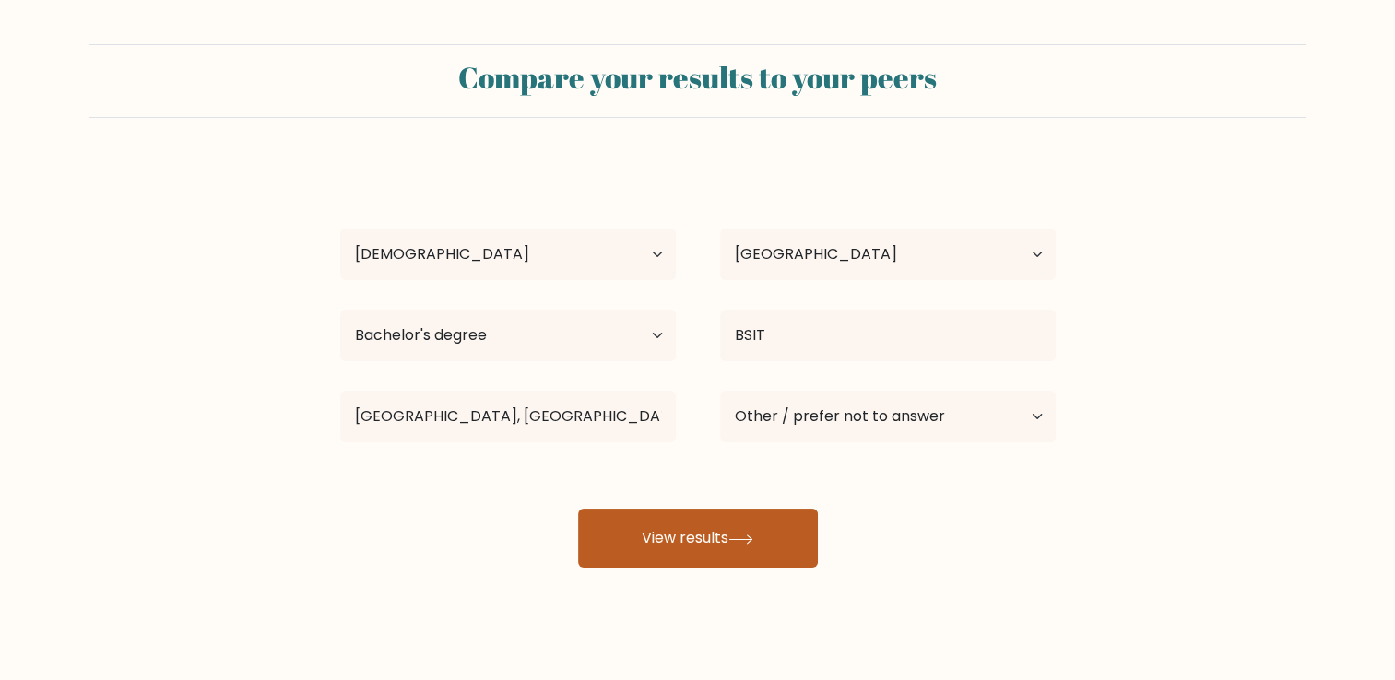
click at [616, 532] on button "View results" at bounding box center [698, 538] width 240 height 59
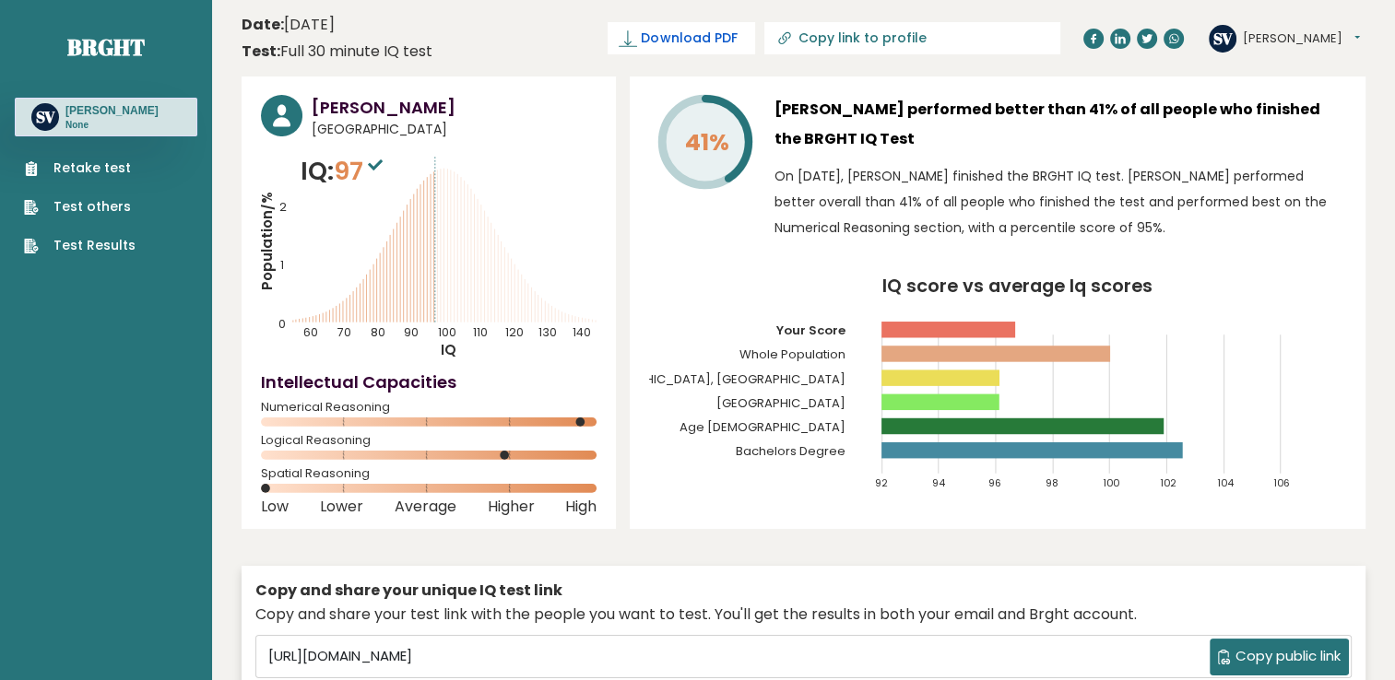
click at [737, 37] on span "Download PDF" at bounding box center [689, 38] width 96 height 19
click at [1347, 63] on header "Date: [DATE] Test: Full 30 minute IQ test Download PDF Downloading... Downloadi…" at bounding box center [804, 38] width 1124 height 58
click at [89, 117] on h3 "[PERSON_NAME]" at bounding box center [111, 110] width 93 height 15
